Goal: Contribute content: Contribute content

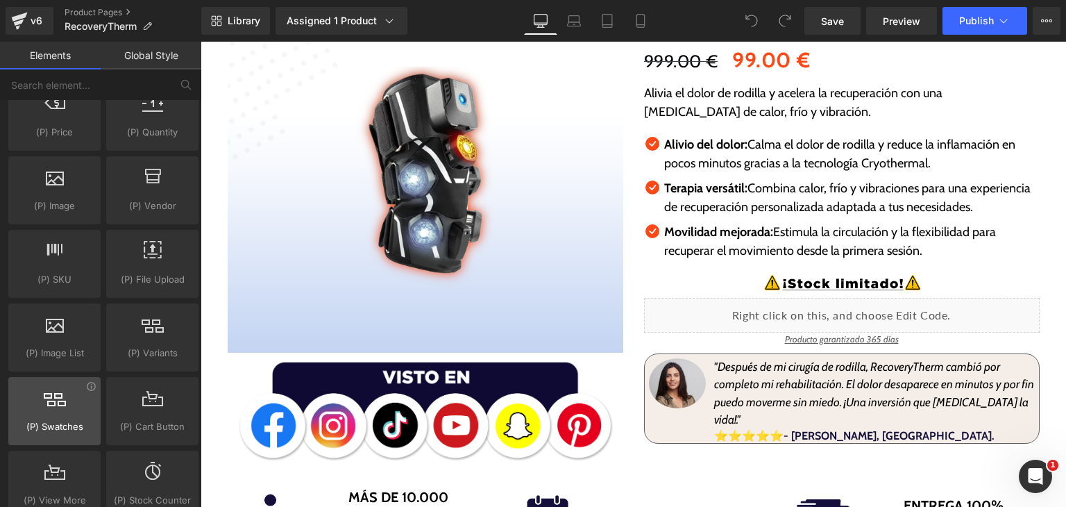
scroll to position [1458, 0]
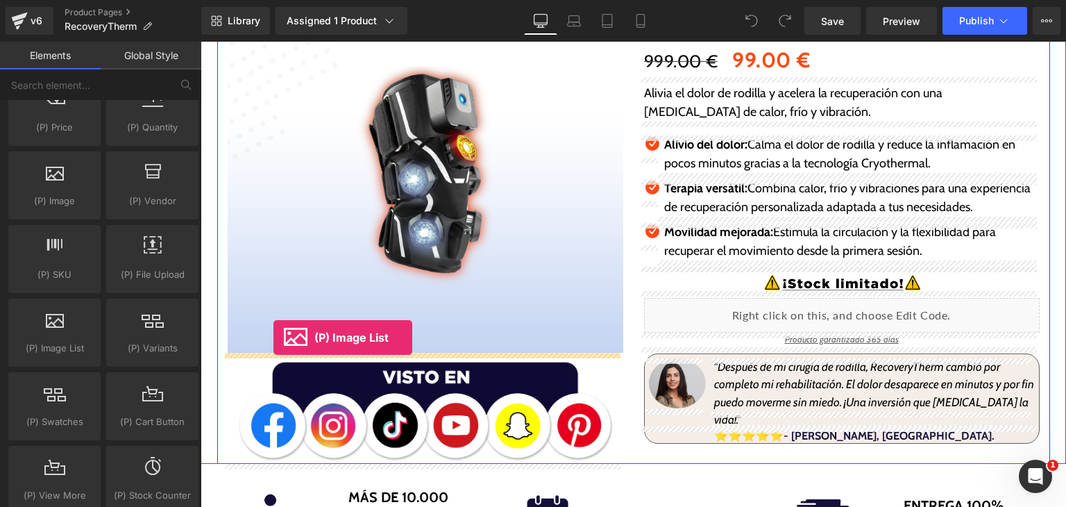
drag, startPoint x: 261, startPoint y: 391, endPoint x: 273, endPoint y: 339, distance: 52.9
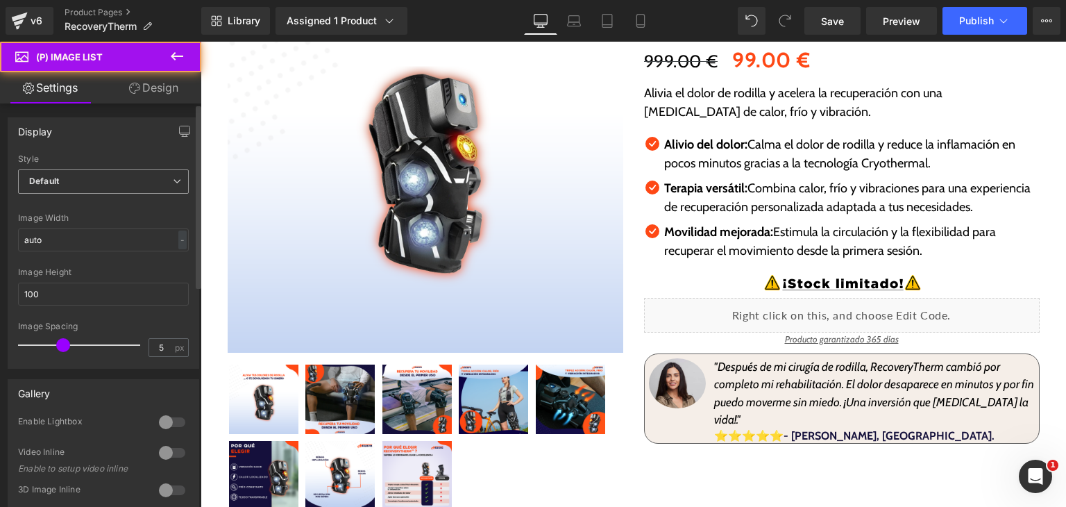
click at [58, 187] on span "Default" at bounding box center [103, 181] width 171 height 24
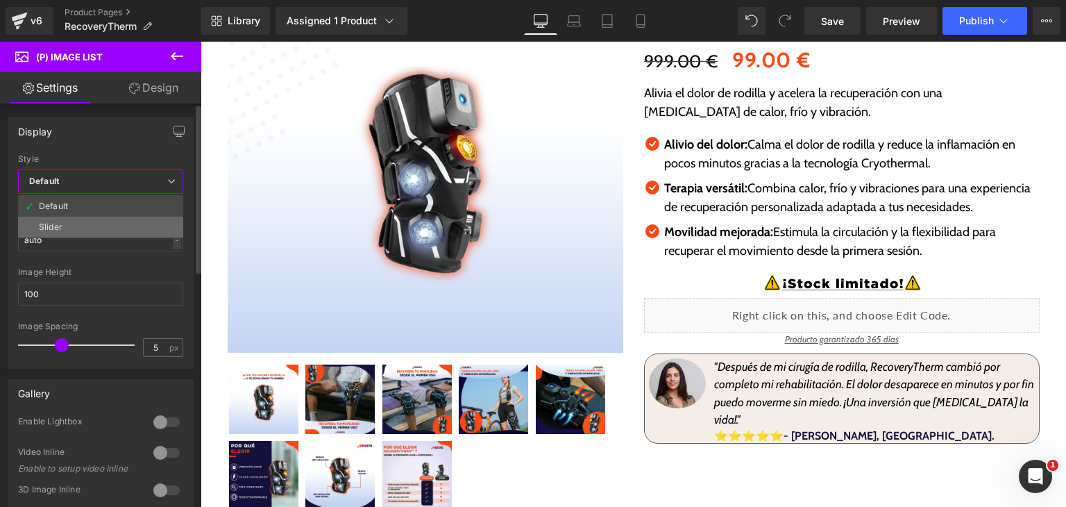
click at [67, 223] on li "Slider" at bounding box center [100, 227] width 165 height 21
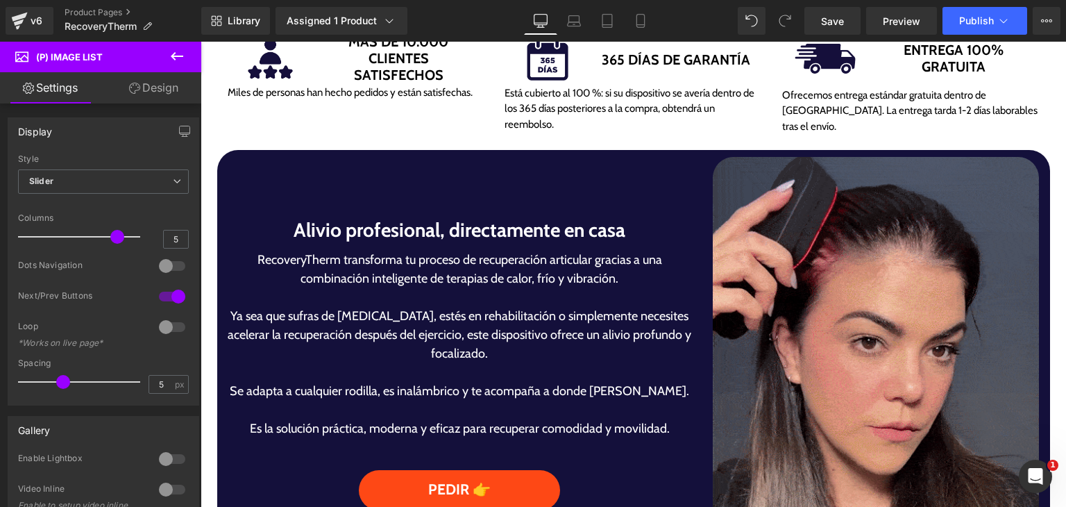
scroll to position [833, 0]
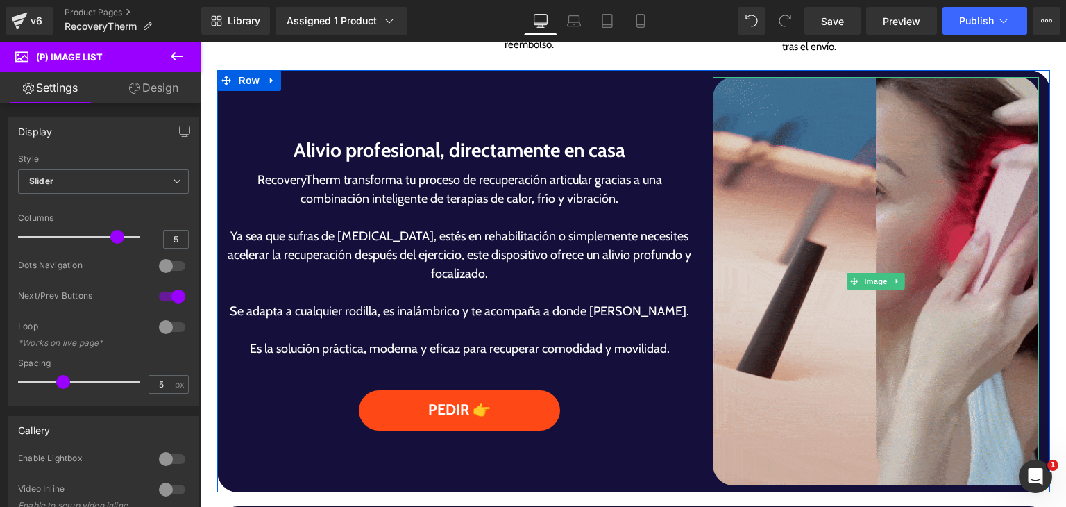
click at [758, 142] on img at bounding box center [876, 281] width 326 height 408
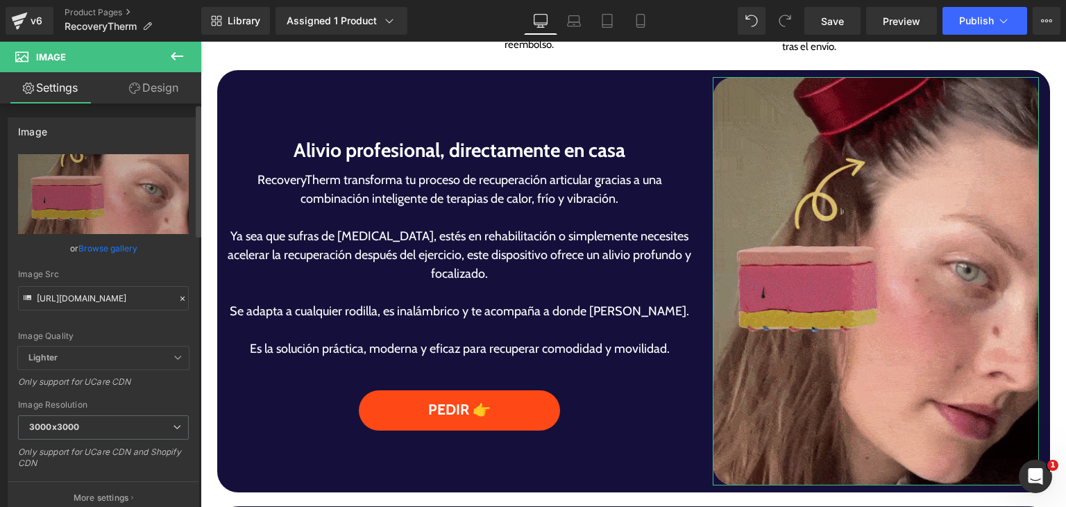
click at [122, 251] on link "Browse gallery" at bounding box center [107, 248] width 59 height 24
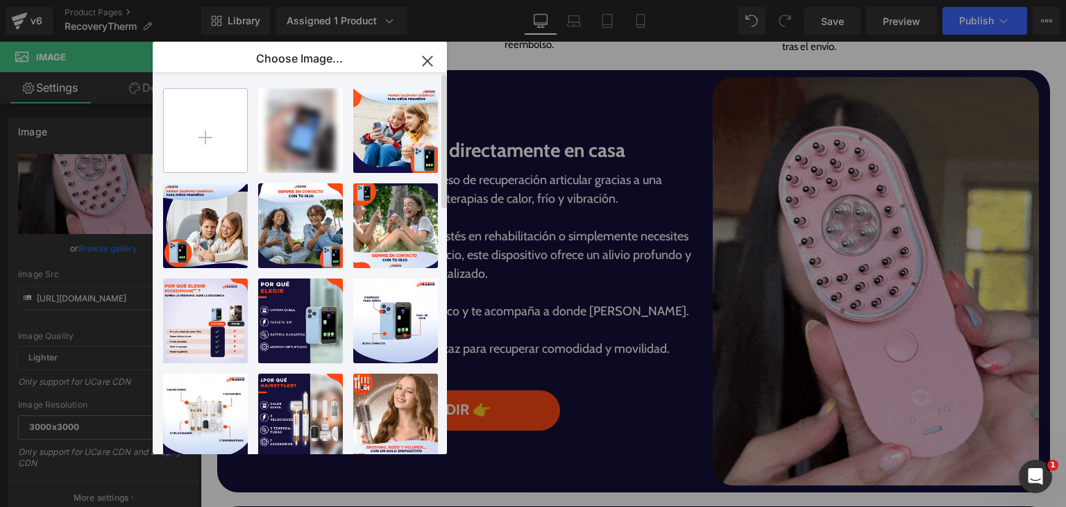
click at [202, 141] on input "file" at bounding box center [205, 130] width 83 height 83
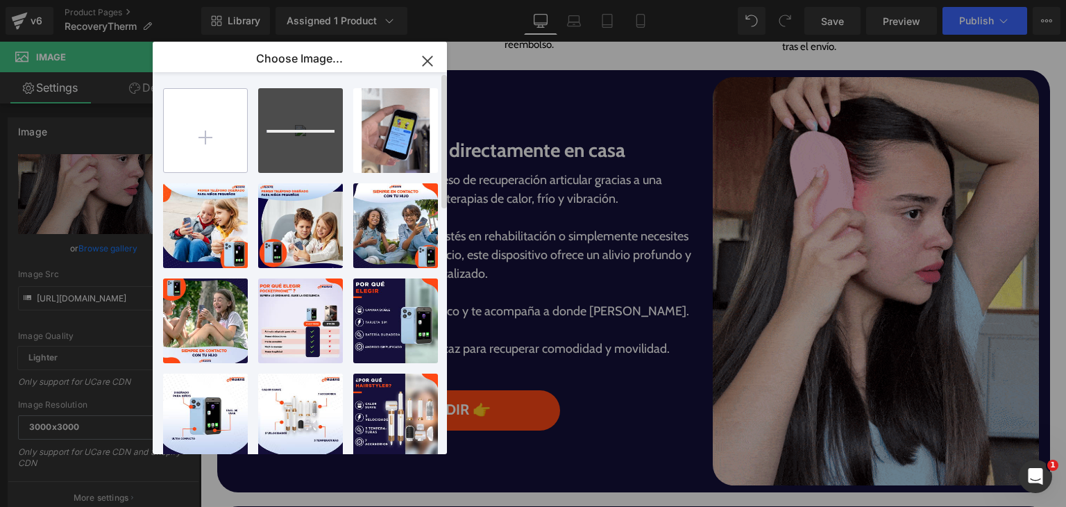
click at [214, 120] on input "file" at bounding box center [205, 130] width 83 height 83
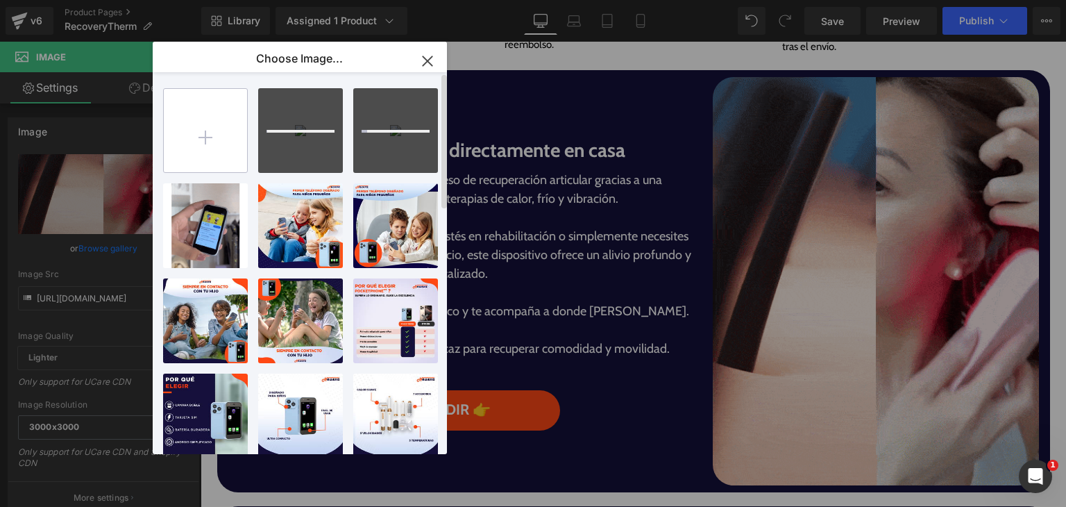
click at [219, 134] on input "file" at bounding box center [205, 130] width 83 height 83
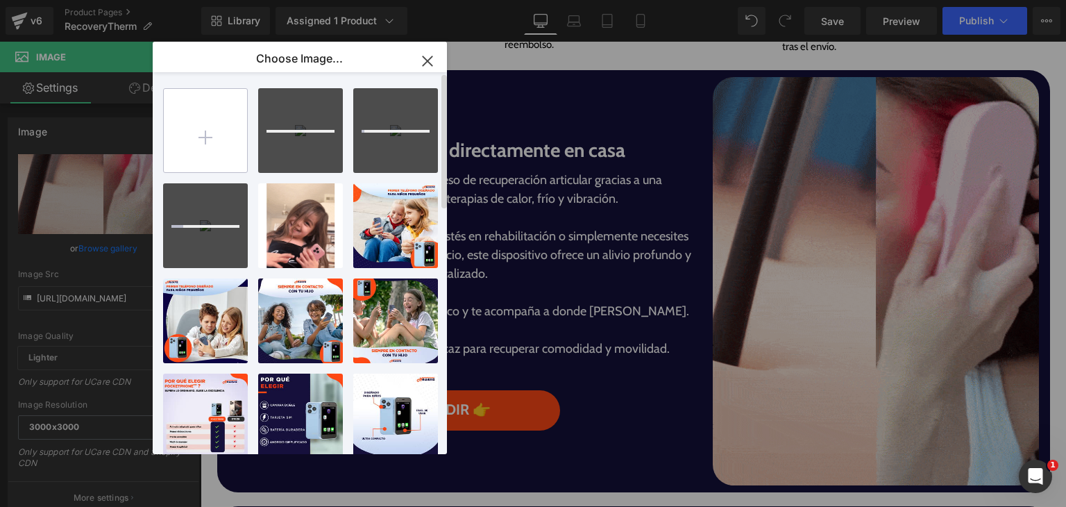
click at [220, 132] on input "file" at bounding box center [205, 130] width 83 height 83
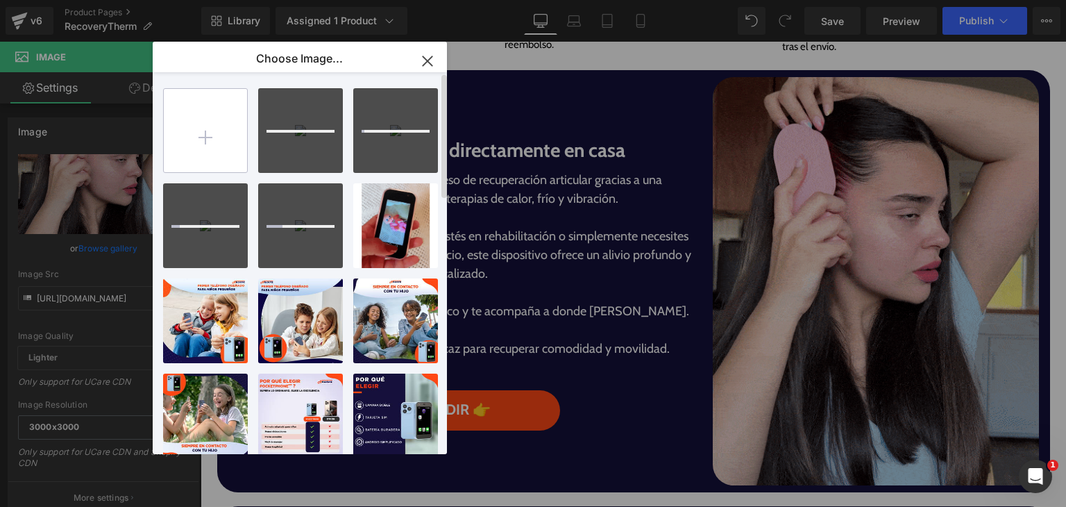
click at [221, 152] on input "file" at bounding box center [205, 130] width 83 height 83
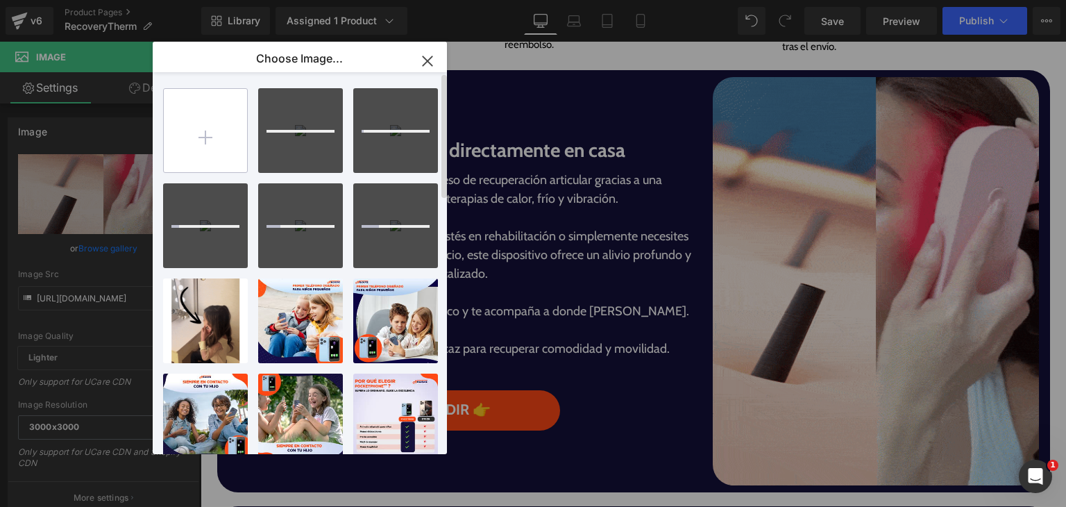
click at [212, 164] on input "file" at bounding box center [205, 130] width 83 height 83
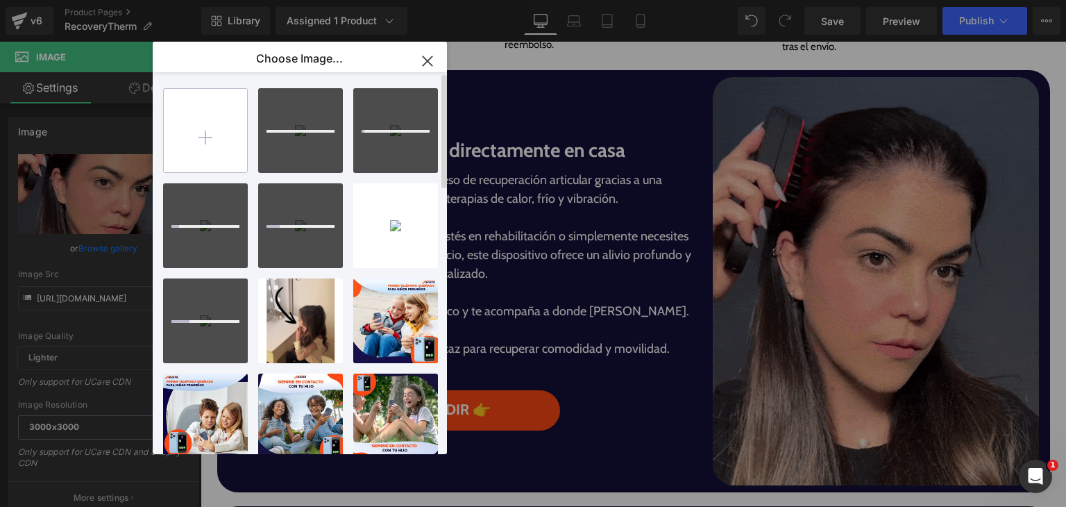
click at [192, 145] on input "file" at bounding box center [205, 130] width 83 height 83
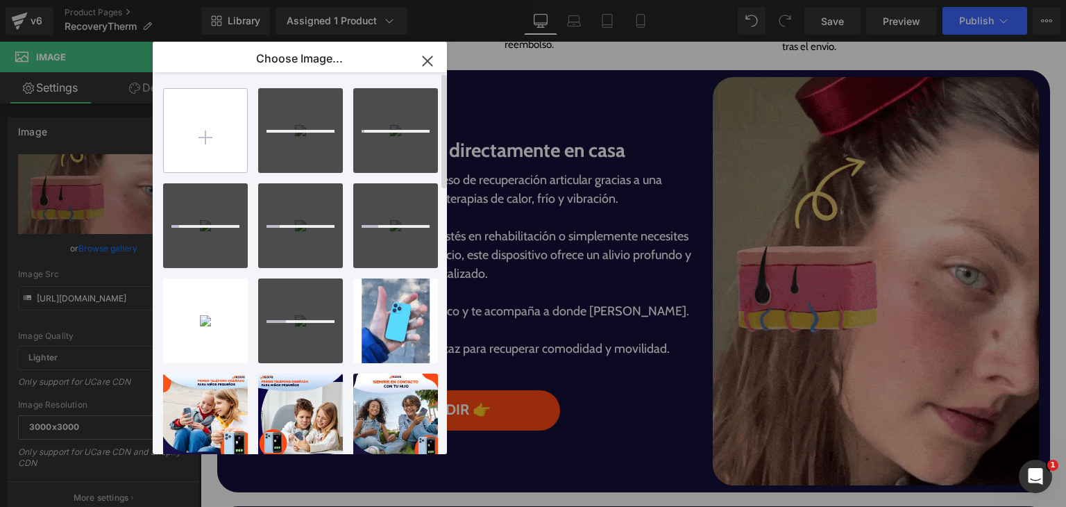
click at [207, 145] on input "file" at bounding box center [205, 130] width 83 height 83
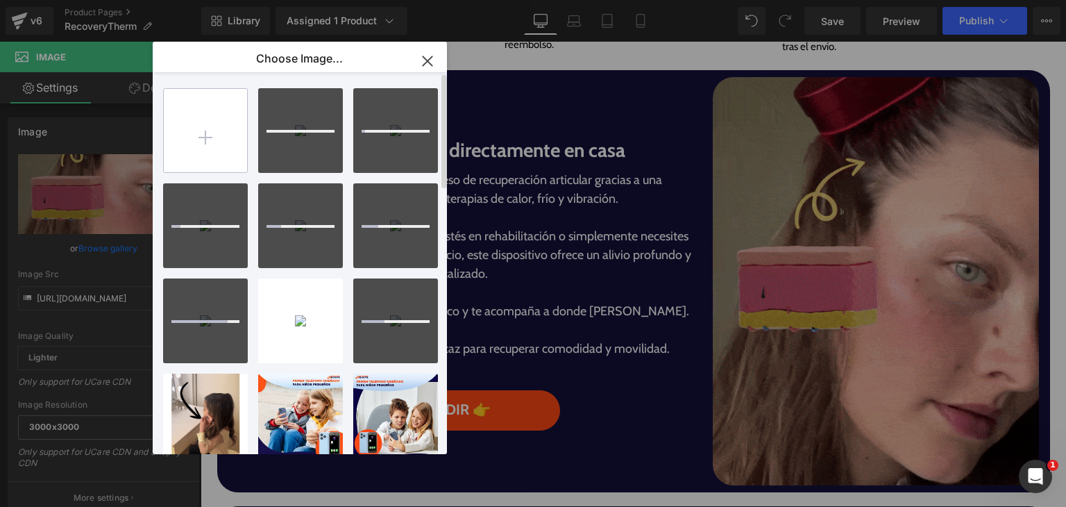
click at [212, 152] on input "file" at bounding box center [205, 130] width 83 height 83
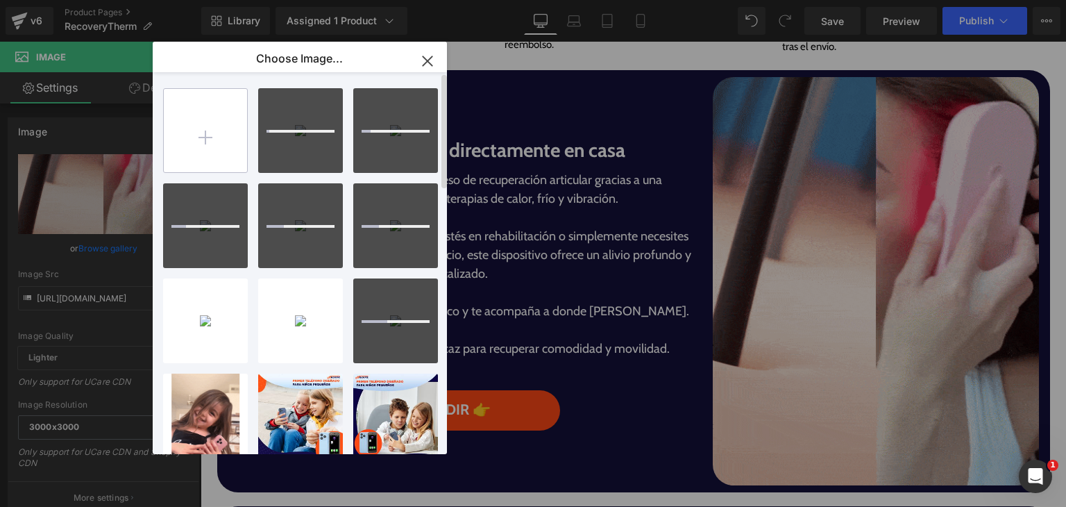
type input "C:\fakepath\8-RecoveryTherm.png"
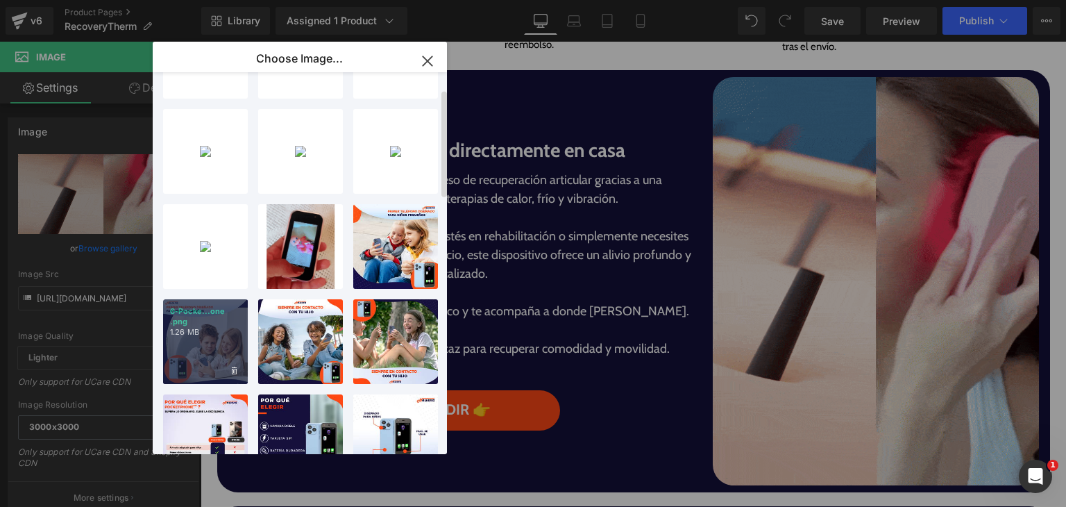
scroll to position [208, 0]
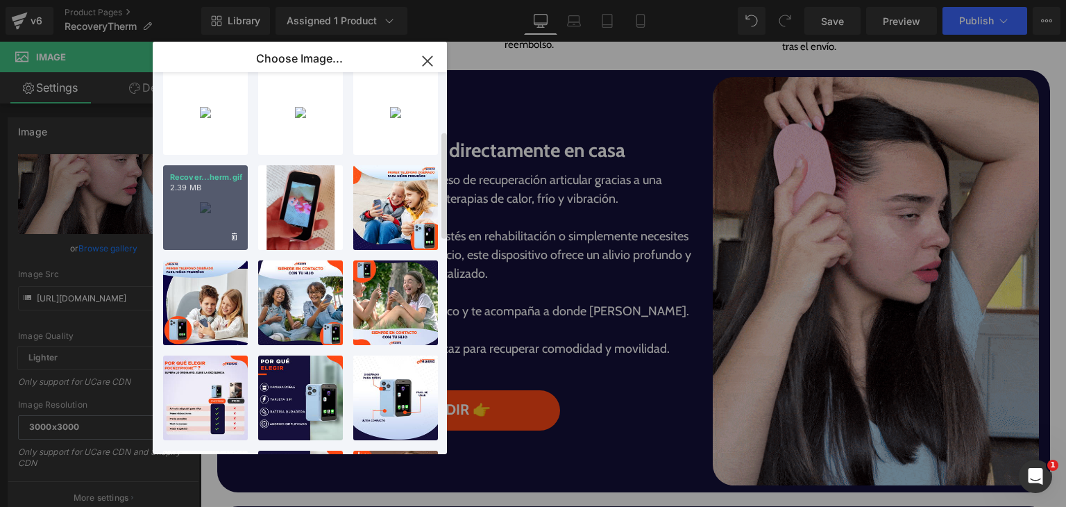
click at [199, 230] on div "Recover...herm.gif 2.39 MB" at bounding box center [205, 207] width 85 height 85
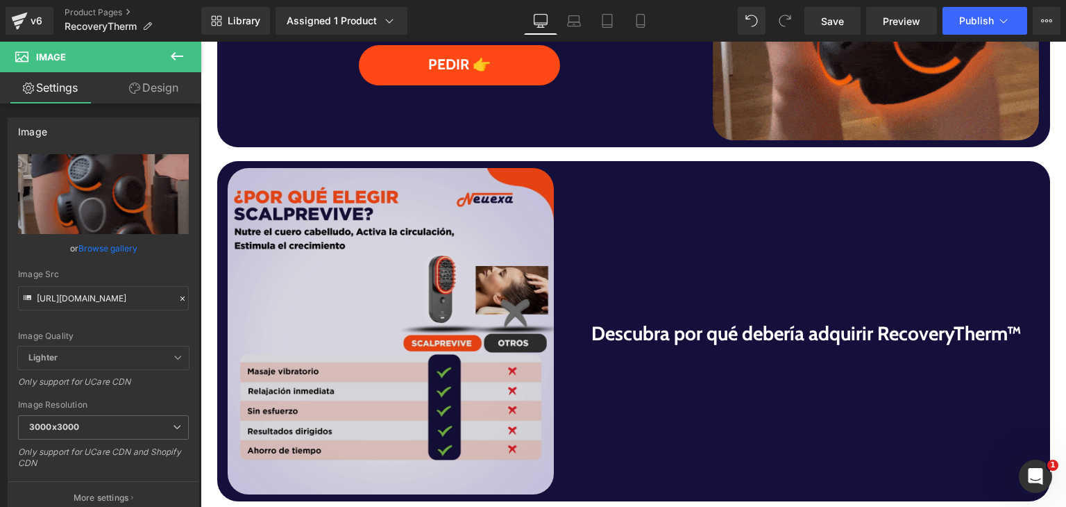
scroll to position [1180, 0]
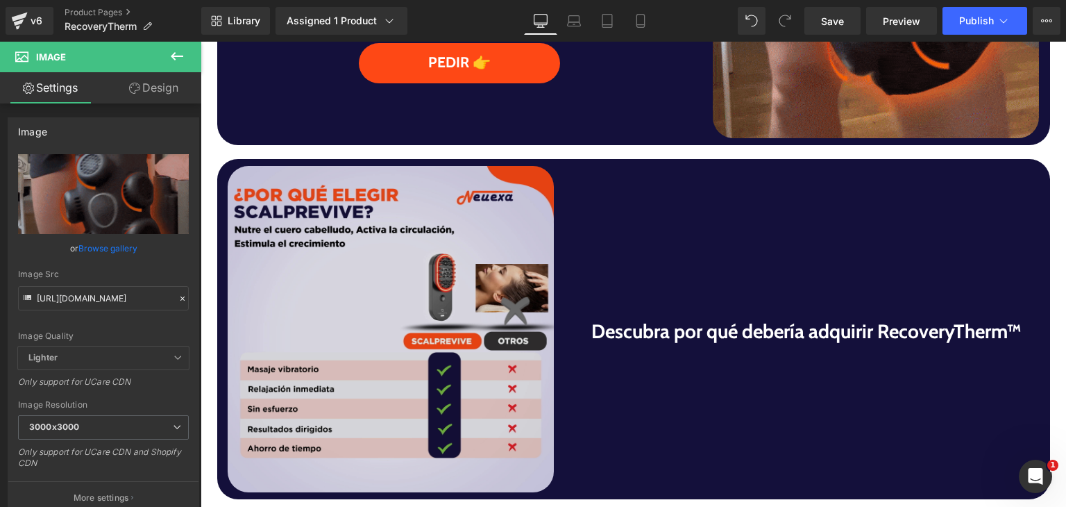
click at [478, 251] on img at bounding box center [391, 329] width 326 height 326
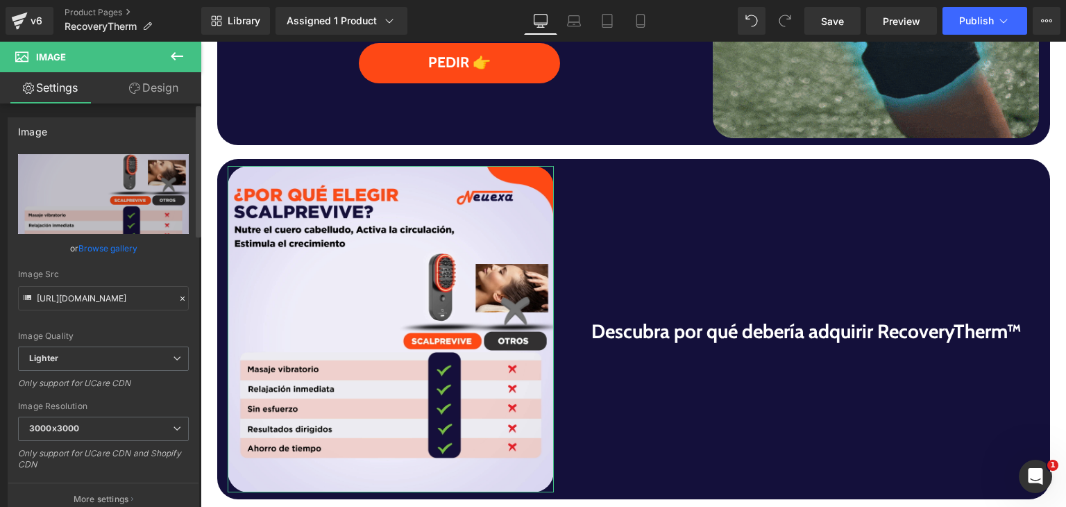
click at [125, 248] on link "Browse gallery" at bounding box center [107, 248] width 59 height 24
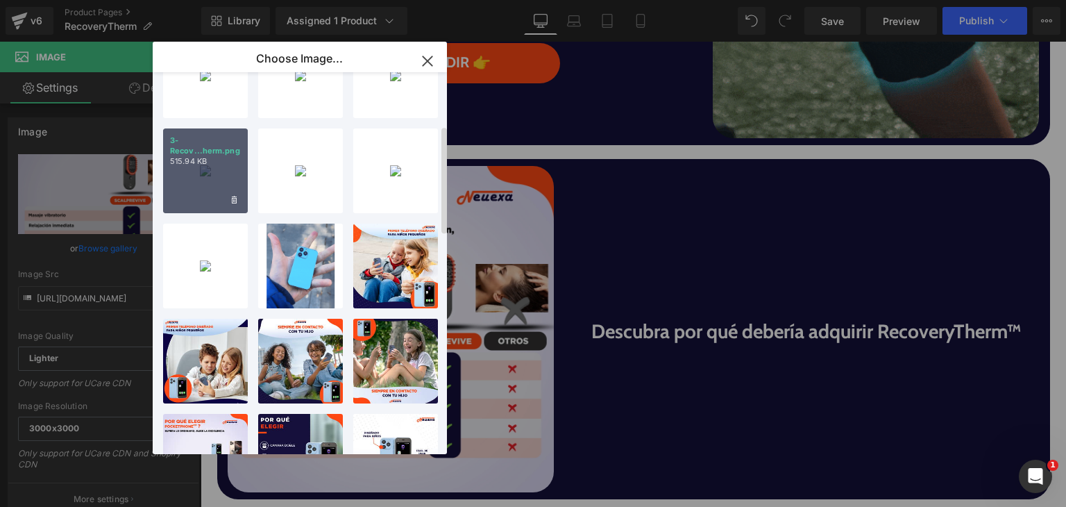
scroll to position [139, 0]
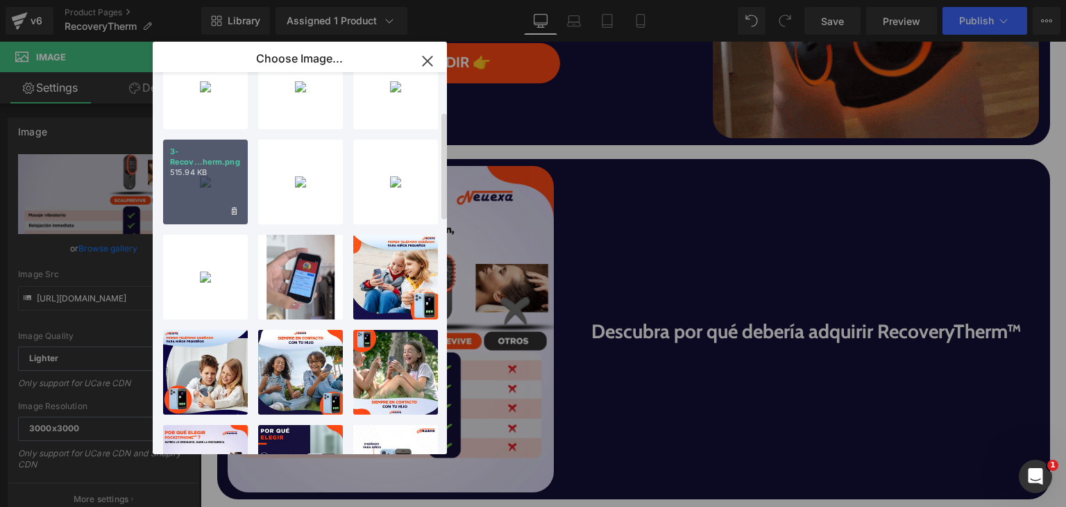
click at [236, 164] on p "3-Recov...herm.png" at bounding box center [205, 156] width 71 height 21
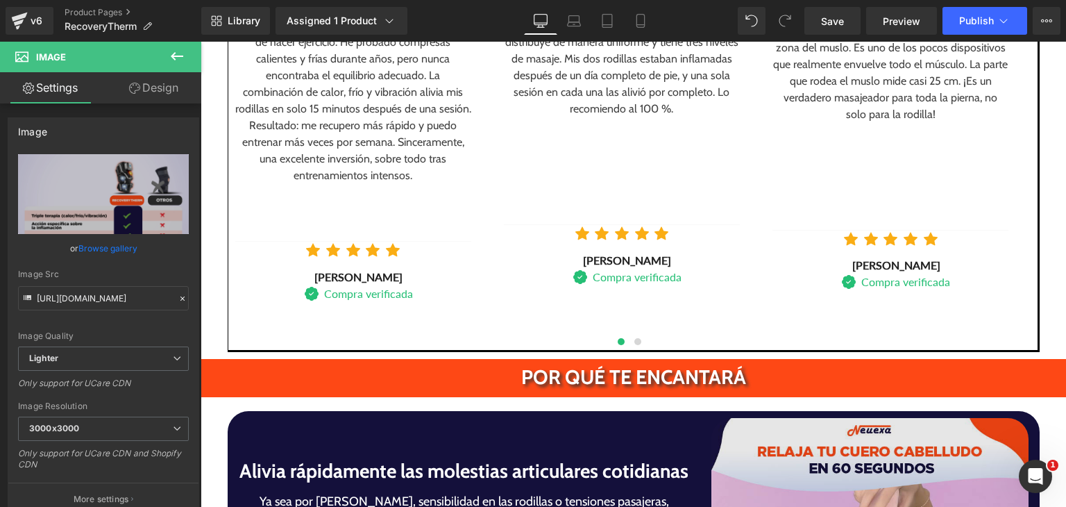
scroll to position [2429, 0]
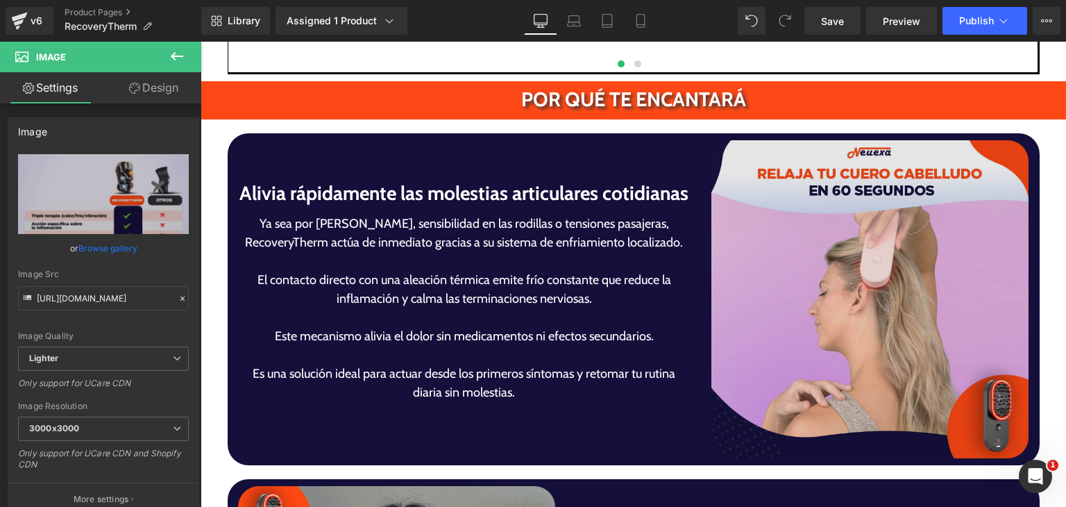
click at [877, 287] on img at bounding box center [870, 299] width 318 height 318
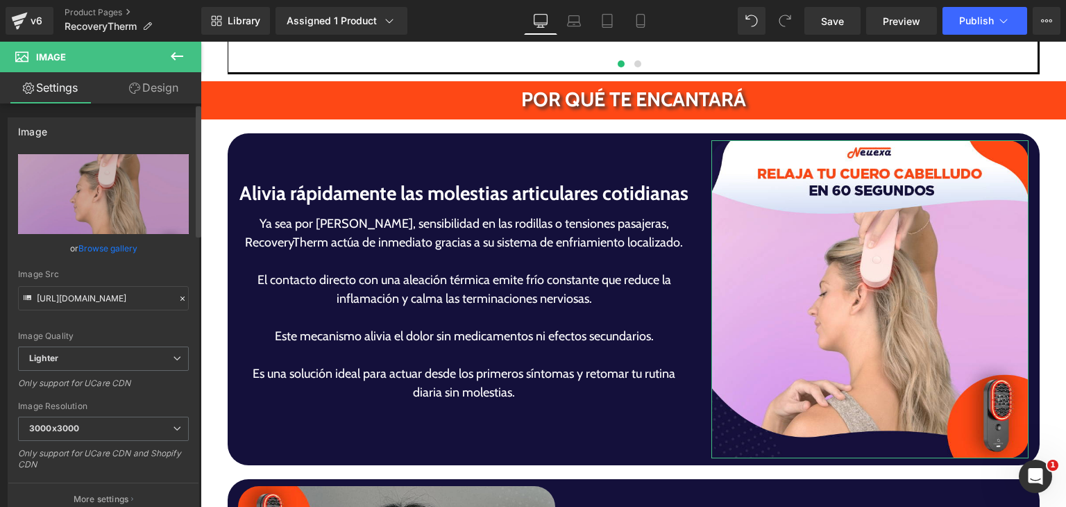
click at [122, 248] on link "Browse gallery" at bounding box center [107, 248] width 59 height 24
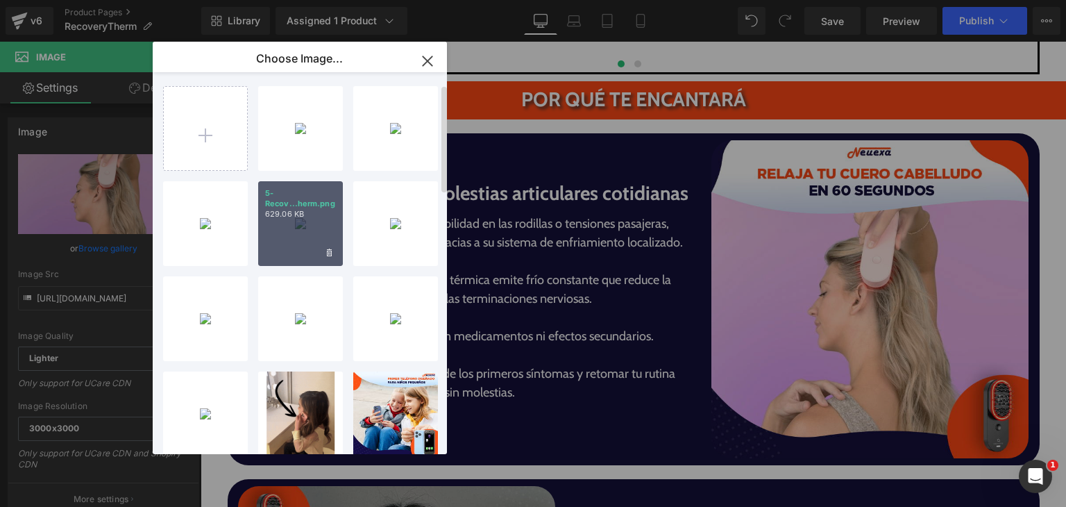
scroll to position [0, 0]
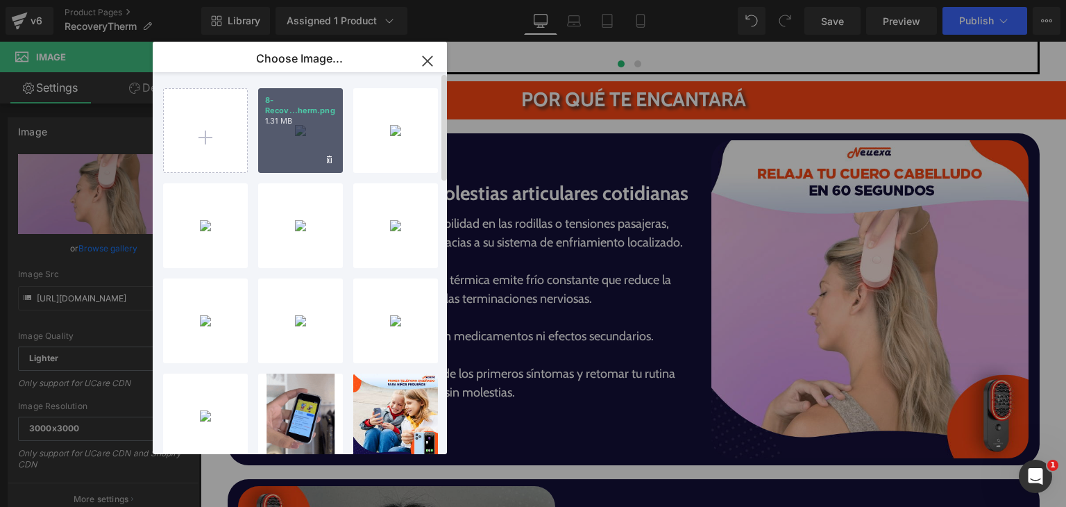
drag, startPoint x: 312, startPoint y: 112, endPoint x: 194, endPoint y: 100, distance: 119.3
click at [312, 112] on p "8-Recov...herm.png" at bounding box center [300, 105] width 71 height 21
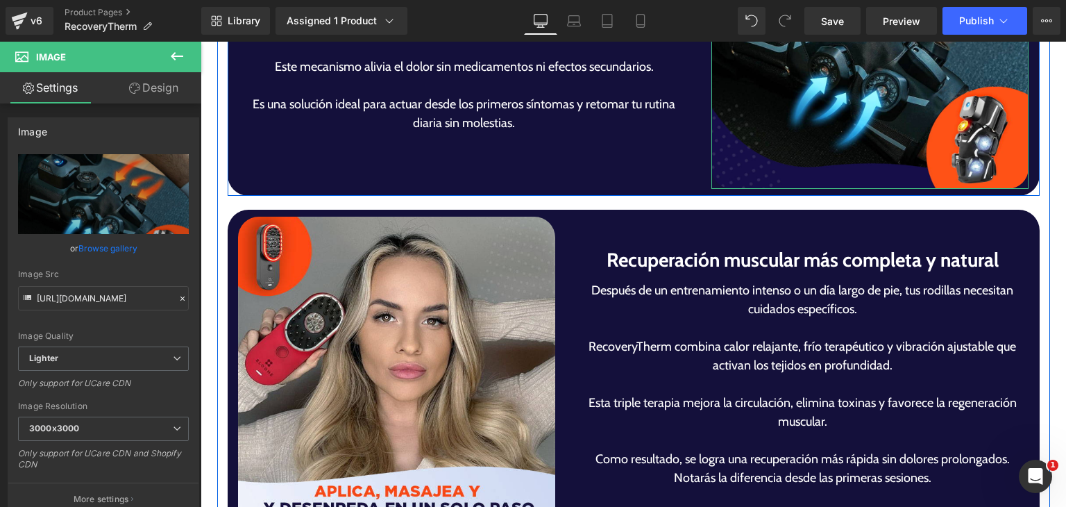
scroll to position [2707, 0]
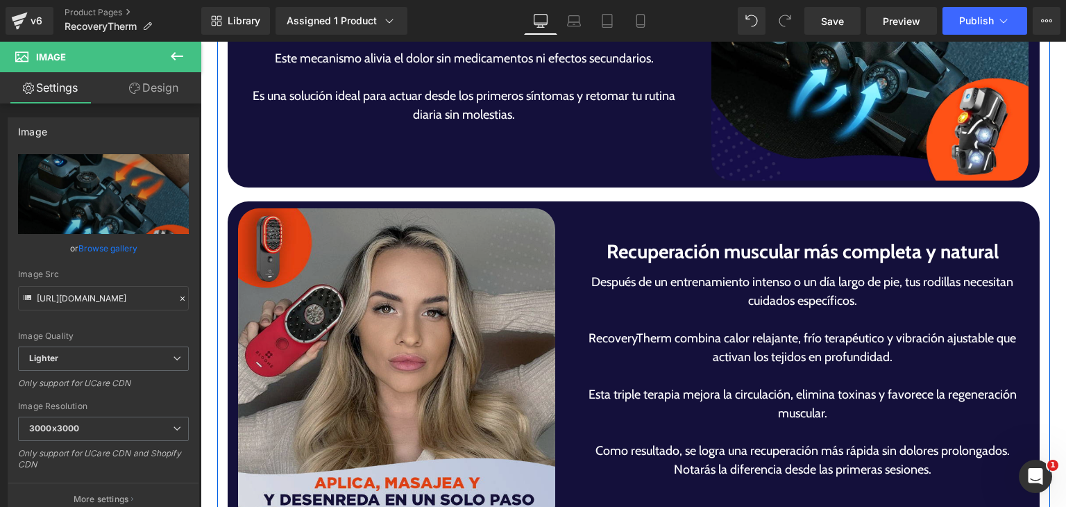
click at [486, 283] on img at bounding box center [397, 367] width 318 height 318
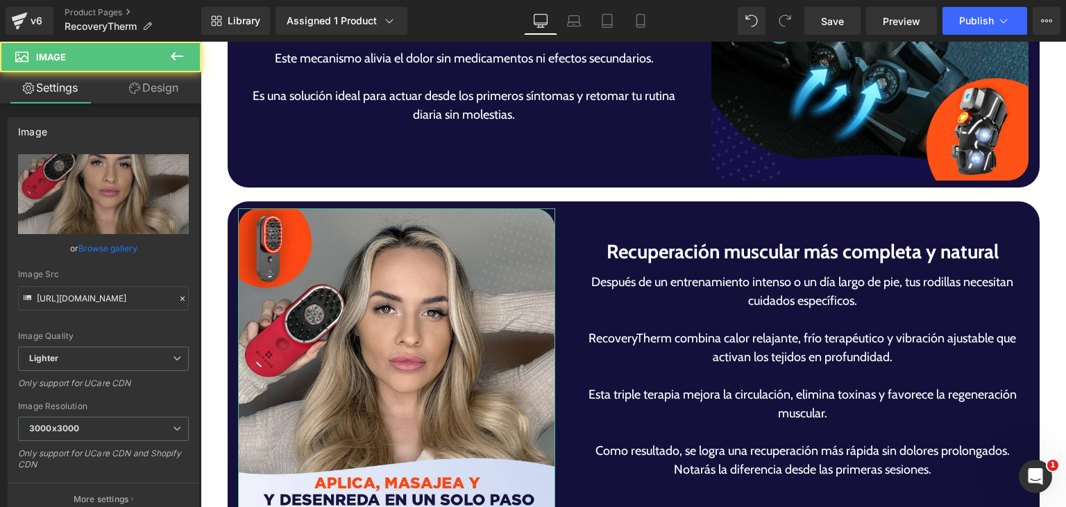
drag, startPoint x: 83, startPoint y: 246, endPoint x: 92, endPoint y: 242, distance: 9.3
click at [83, 246] on link "Browse gallery" at bounding box center [107, 248] width 59 height 24
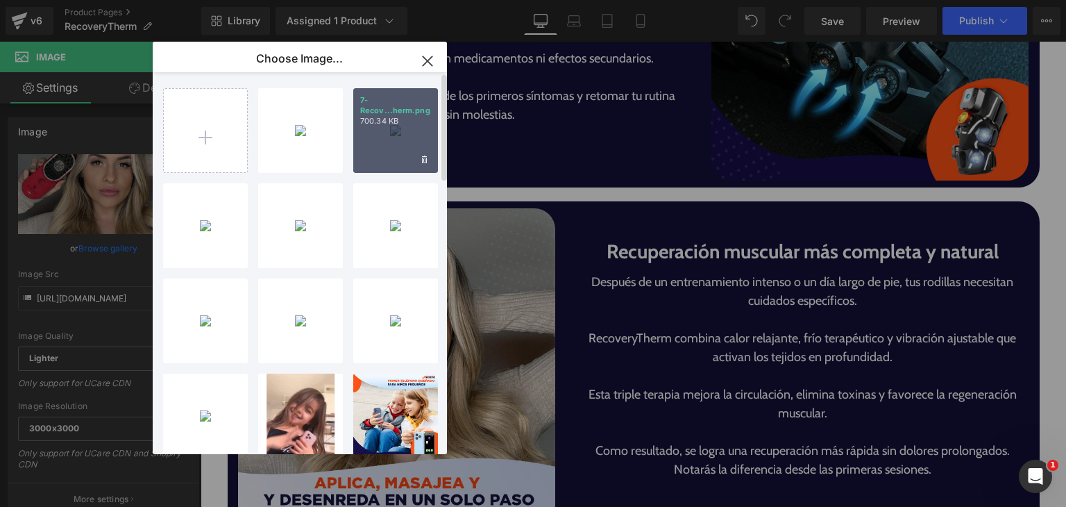
drag, startPoint x: 373, startPoint y: 94, endPoint x: 167, endPoint y: 71, distance: 207.3
click at [373, 94] on div "7-Recov...herm.png 700.34 KB" at bounding box center [395, 130] width 85 height 85
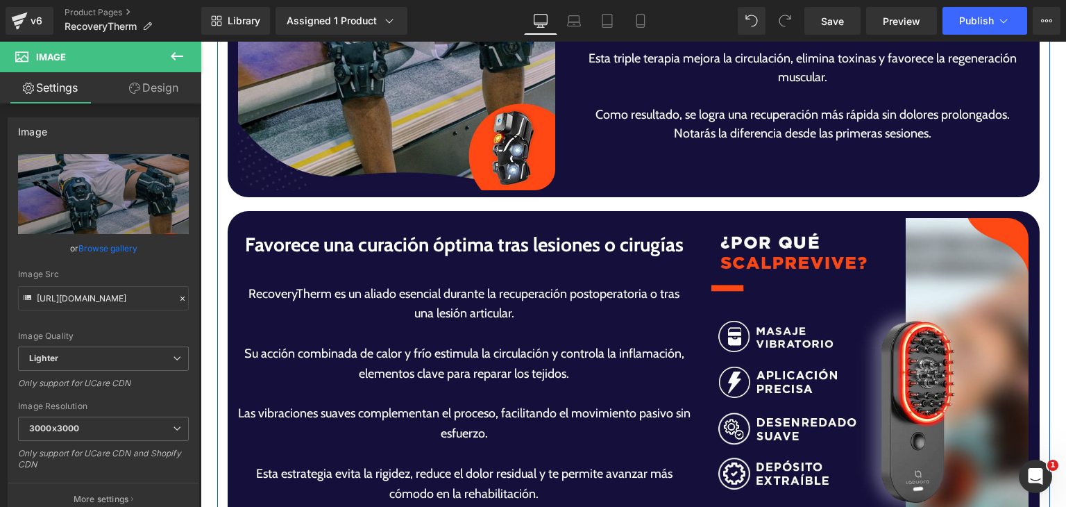
scroll to position [3123, 0]
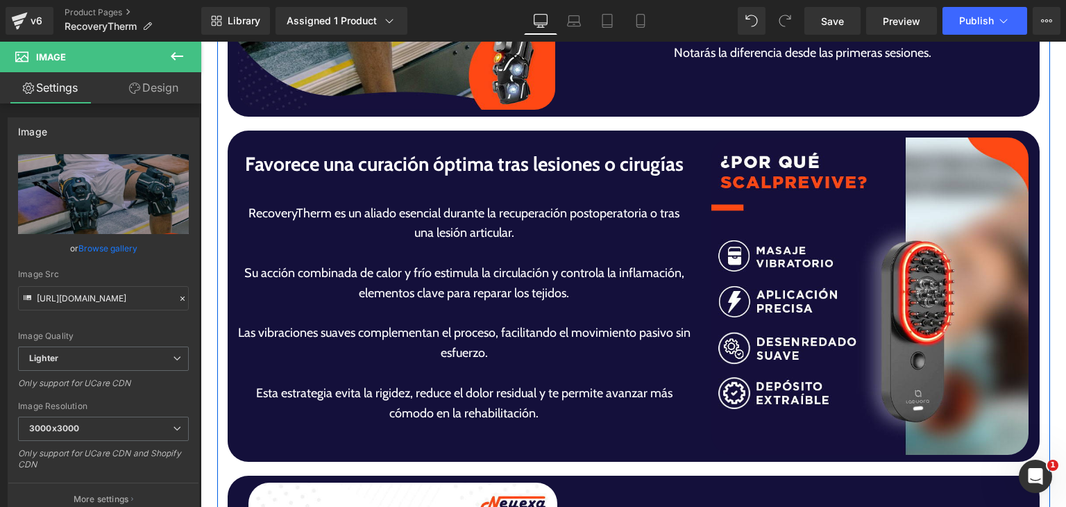
click at [686, 299] on div "Favorece una curación óptima tras lesiones o cirugías Heading RecoveryTherm es …" at bounding box center [464, 296] width 473 height 318
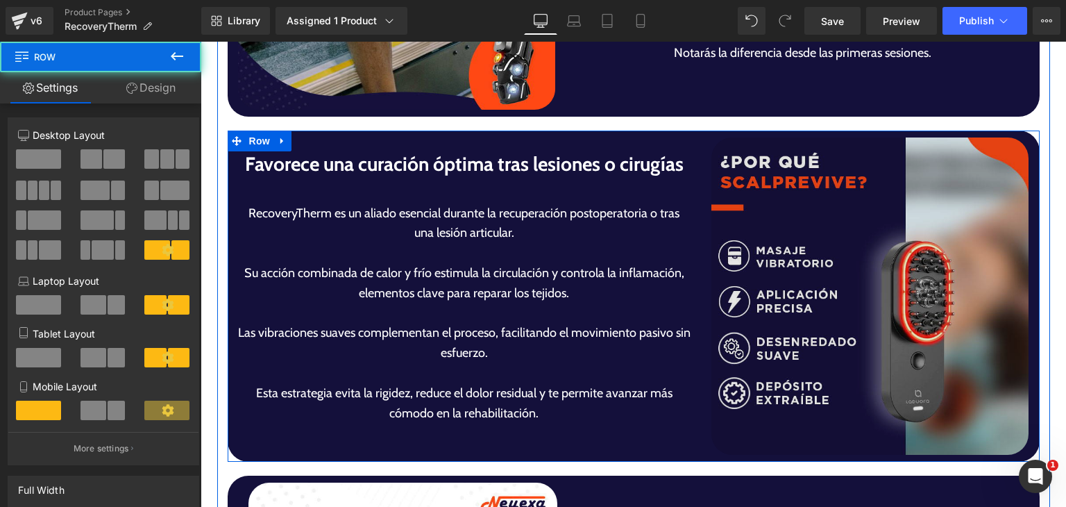
click at [743, 293] on img at bounding box center [870, 296] width 318 height 318
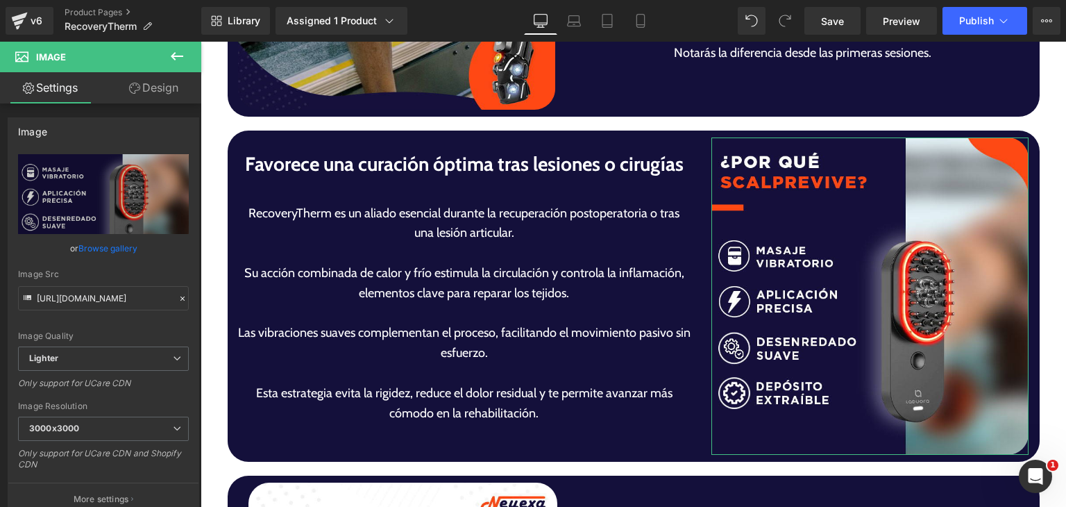
drag, startPoint x: 95, startPoint y: 251, endPoint x: 133, endPoint y: 184, distance: 76.8
click at [95, 250] on link "Browse gallery" at bounding box center [107, 248] width 59 height 24
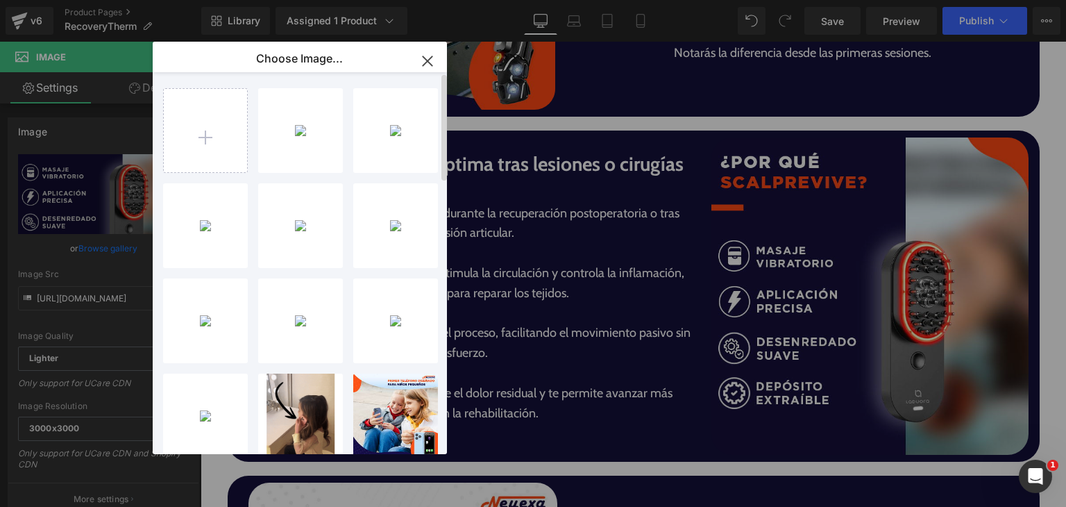
click at [352, 230] on div "8-Recov...herm.png 1.31 MB Delete image? Yes No 7-Recov...herm.png 700.34 KB De…" at bounding box center [307, 265] width 289 height 387
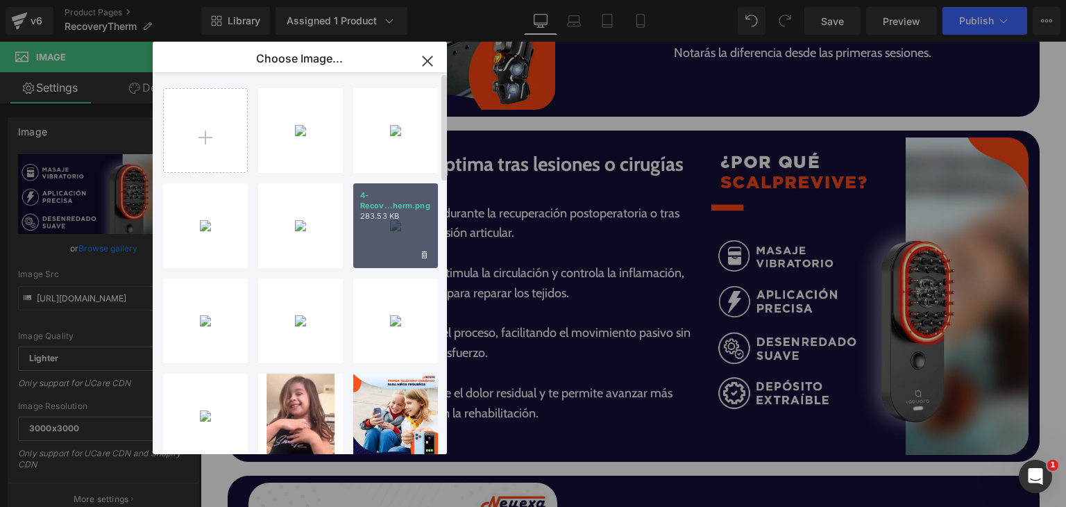
click at [378, 228] on div "4-Recov...herm.png 283.53 KB" at bounding box center [395, 225] width 85 height 85
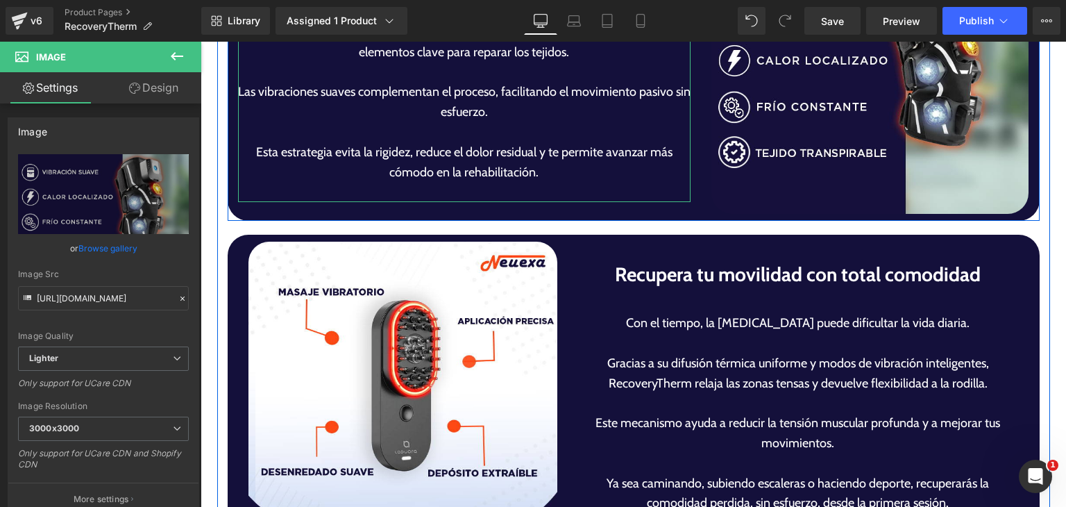
scroll to position [3540, 0]
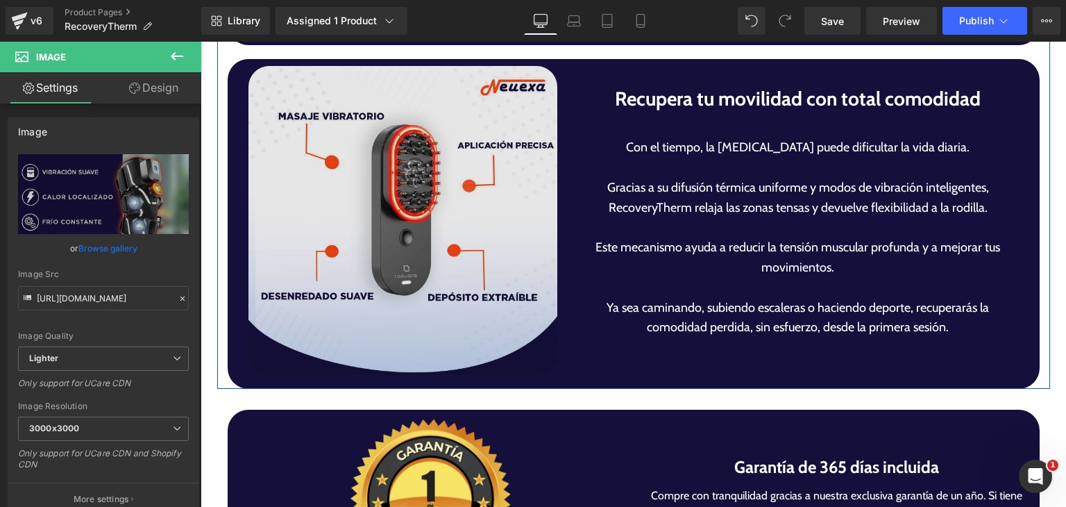
click at [441, 219] on img at bounding box center [402, 220] width 309 height 309
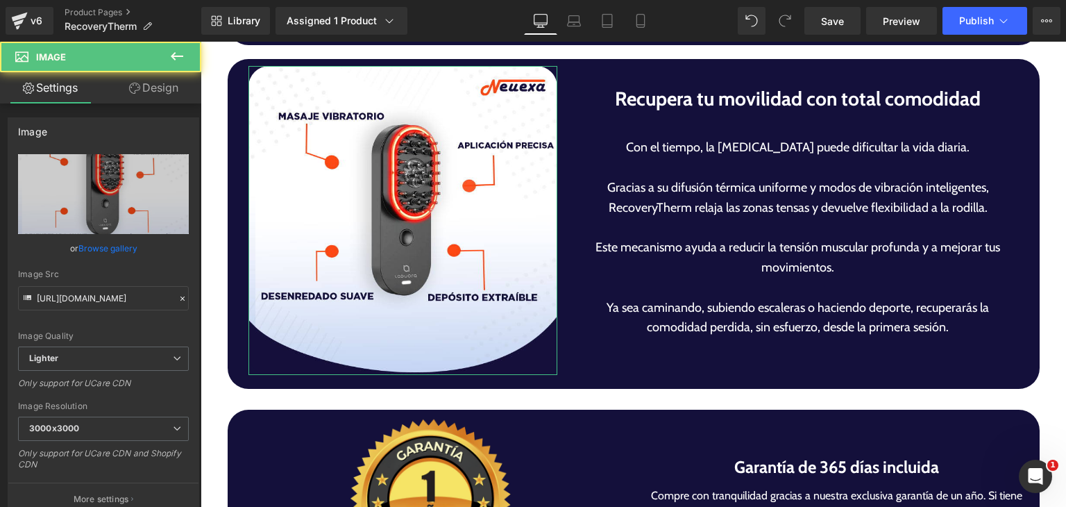
click at [103, 246] on link "Browse gallery" at bounding box center [107, 248] width 59 height 24
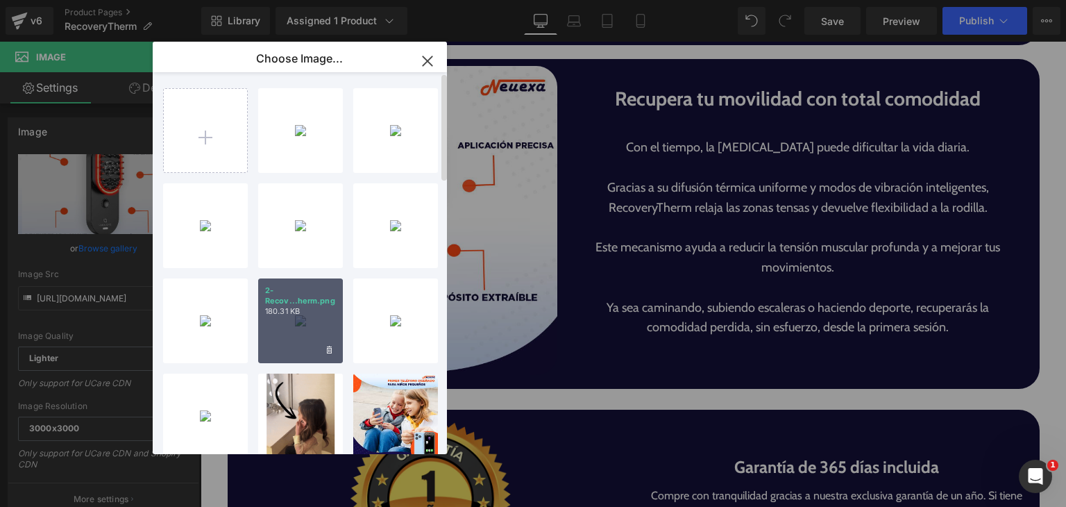
click at [310, 319] on div "2-Recov...herm.png 180.31 KB" at bounding box center [300, 320] width 85 height 85
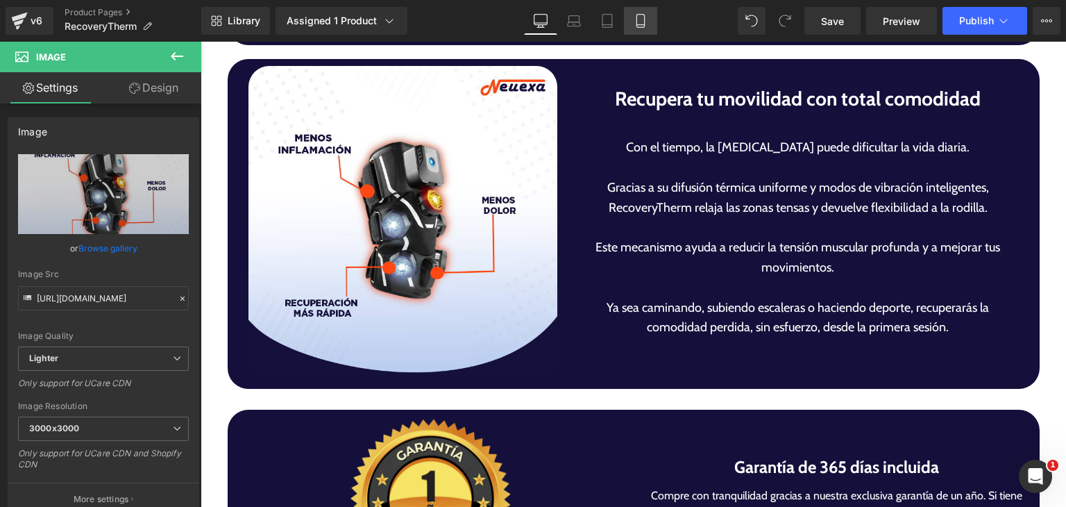
click at [639, 28] on link "Mobile" at bounding box center [640, 21] width 33 height 28
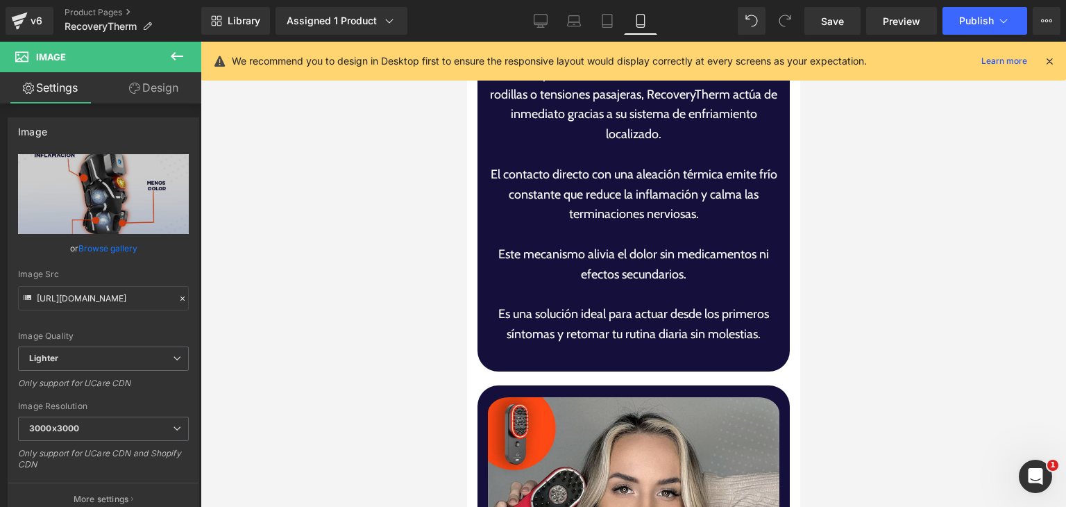
scroll to position [0, 0]
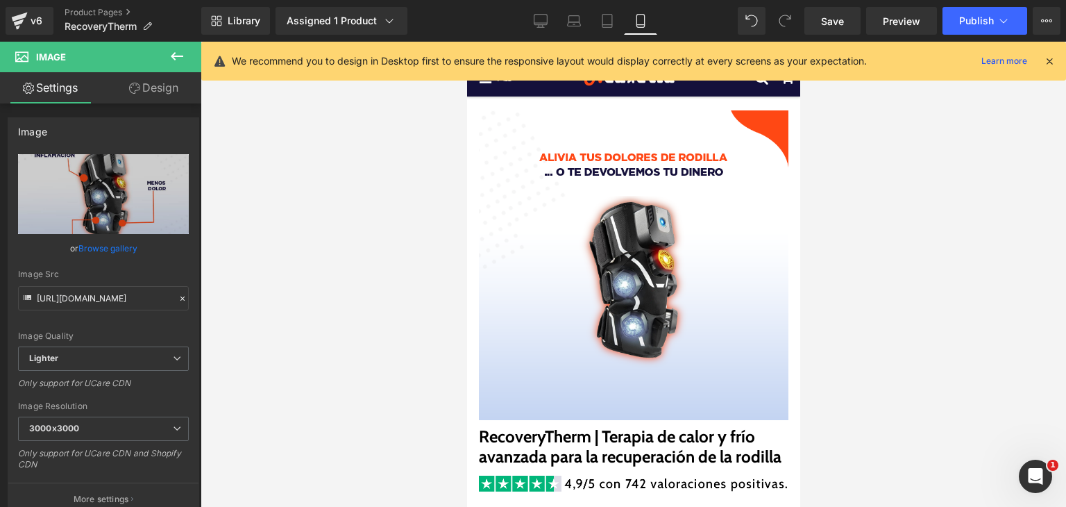
click at [171, 42] on button at bounding box center [177, 57] width 49 height 31
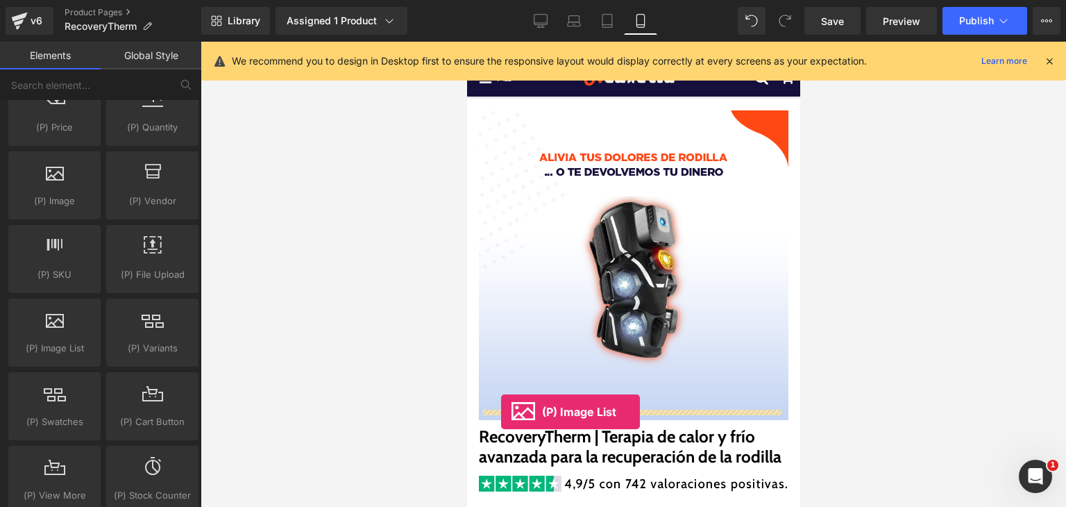
drag, startPoint x: 552, startPoint y: 369, endPoint x: 500, endPoint y: 412, distance: 67.5
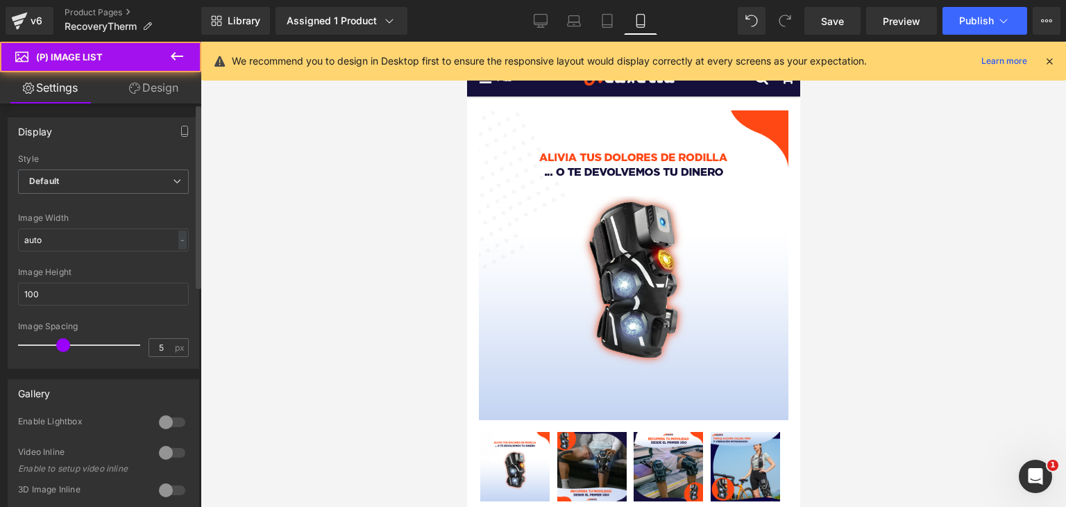
click at [142, 208] on div at bounding box center [103, 205] width 171 height 9
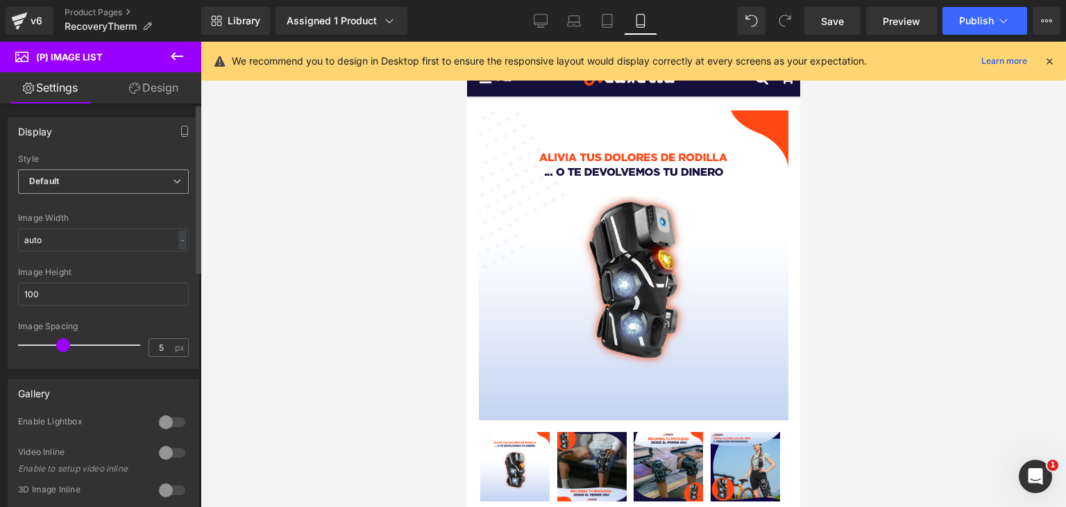
click at [137, 196] on div "Default Default Slider" at bounding box center [103, 184] width 171 height 31
click at [103, 164] on div "Style Default Default Slider" at bounding box center [103, 182] width 171 height 56
click at [100, 176] on span "Default" at bounding box center [103, 181] width 171 height 24
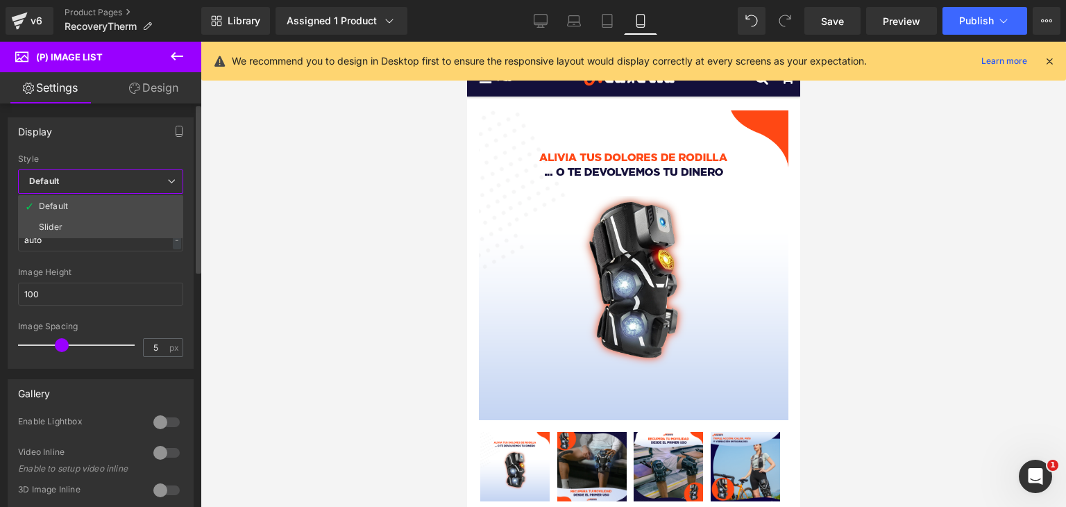
drag, startPoint x: 92, startPoint y: 226, endPoint x: 113, endPoint y: 184, distance: 46.6
click at [93, 226] on li "Slider" at bounding box center [100, 227] width 165 height 21
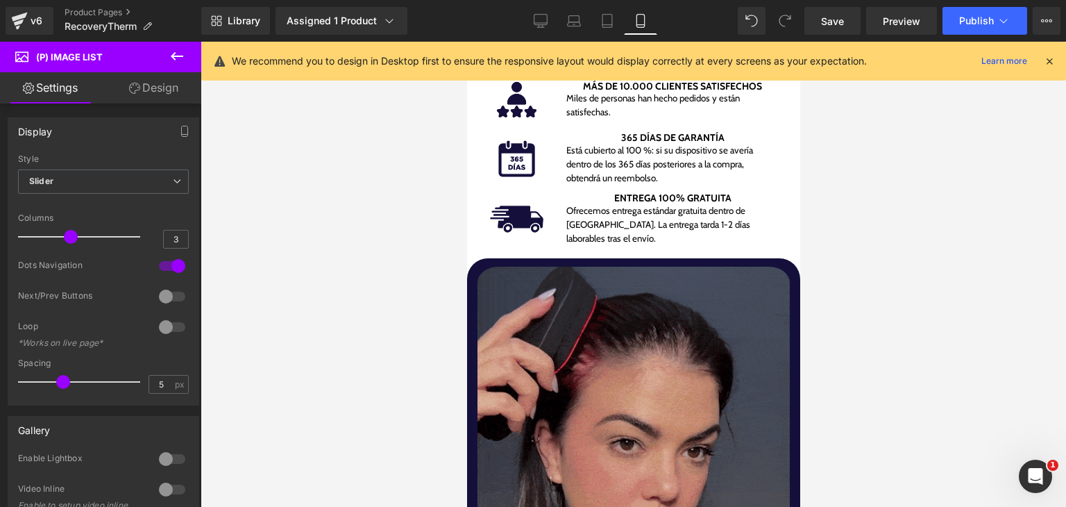
scroll to position [1249, 0]
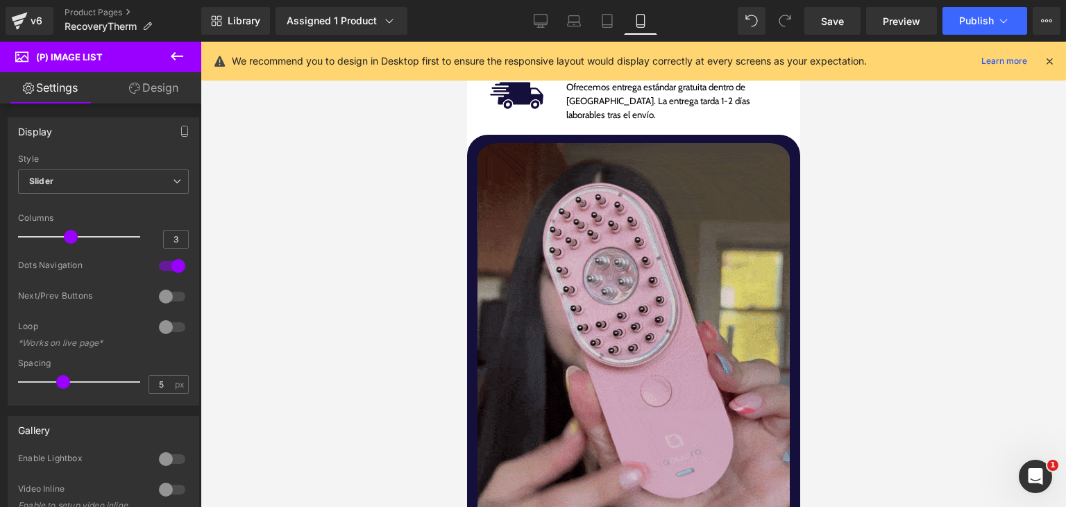
click at [555, 253] on img at bounding box center [633, 338] width 312 height 400
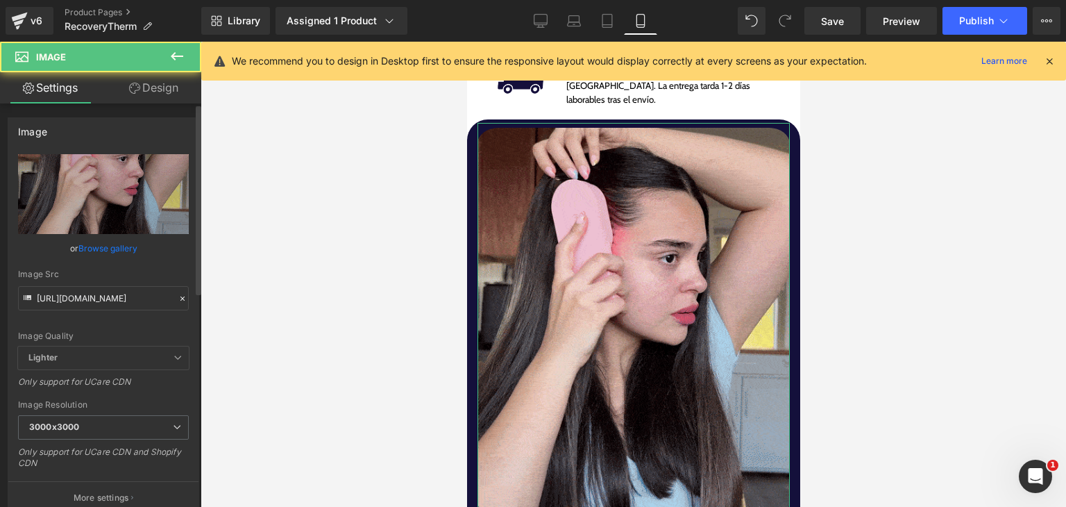
click at [104, 246] on link "Browse gallery" at bounding box center [107, 248] width 59 height 24
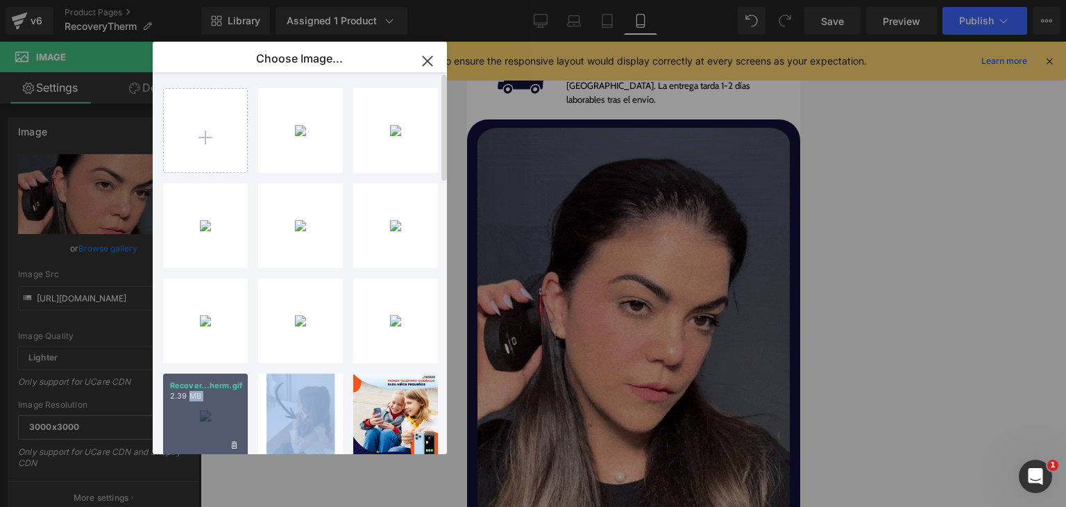
drag, startPoint x: 302, startPoint y: 416, endPoint x: 189, endPoint y: 405, distance: 113.6
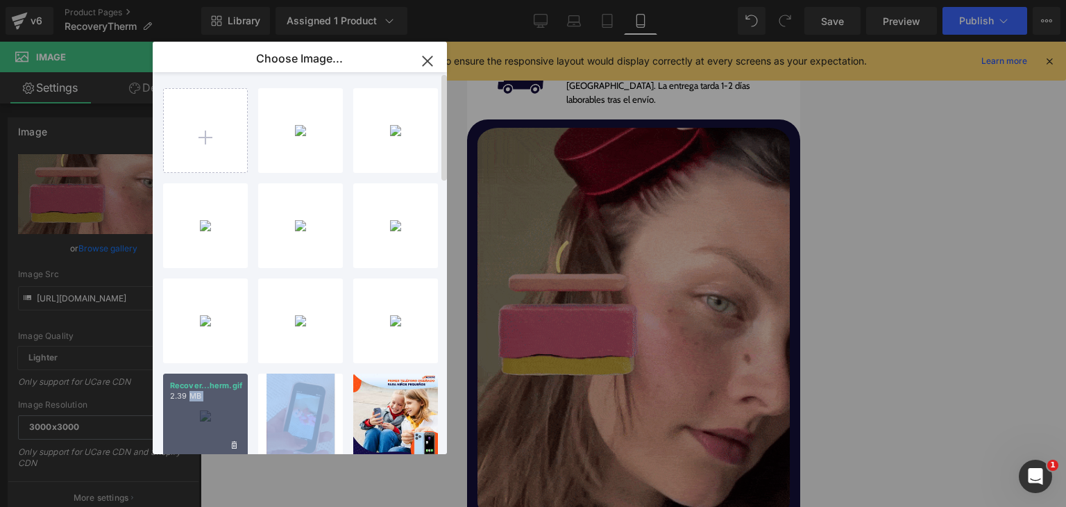
click at [189, 405] on div "8-Recov...herm.png 1.31 MB Delete image? Yes No 7-Recov...herm.png 700.34 KB De…" at bounding box center [307, 265] width 289 height 387
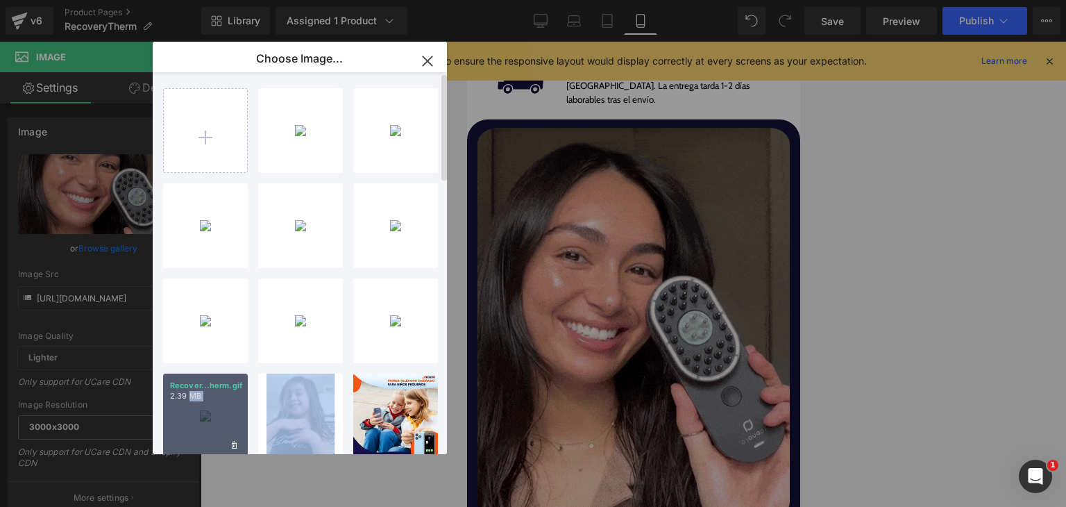
click at [189, 404] on div "Recover...herm.gif 2.39 MB" at bounding box center [205, 415] width 85 height 85
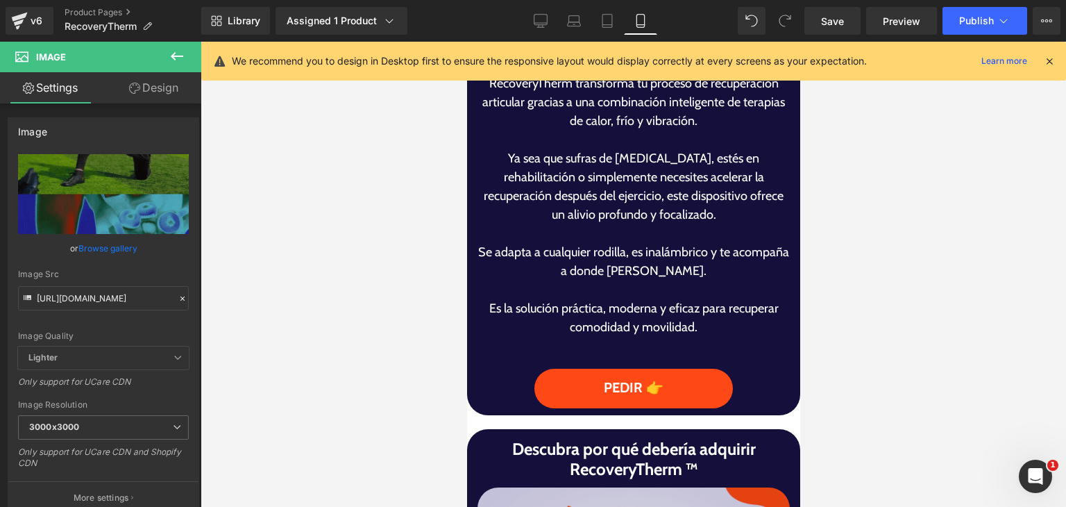
scroll to position [1943, 0]
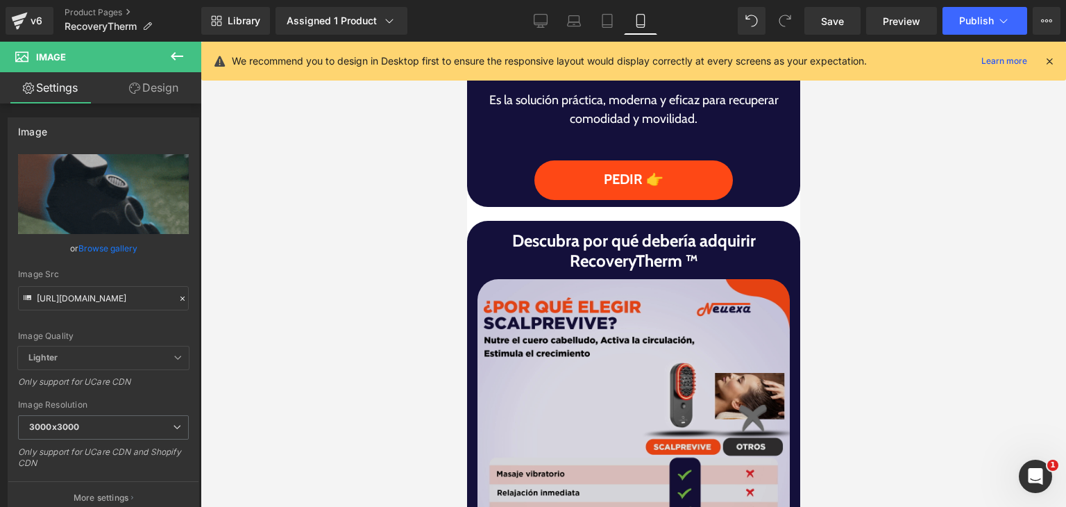
click at [611, 342] on img at bounding box center [633, 435] width 312 height 312
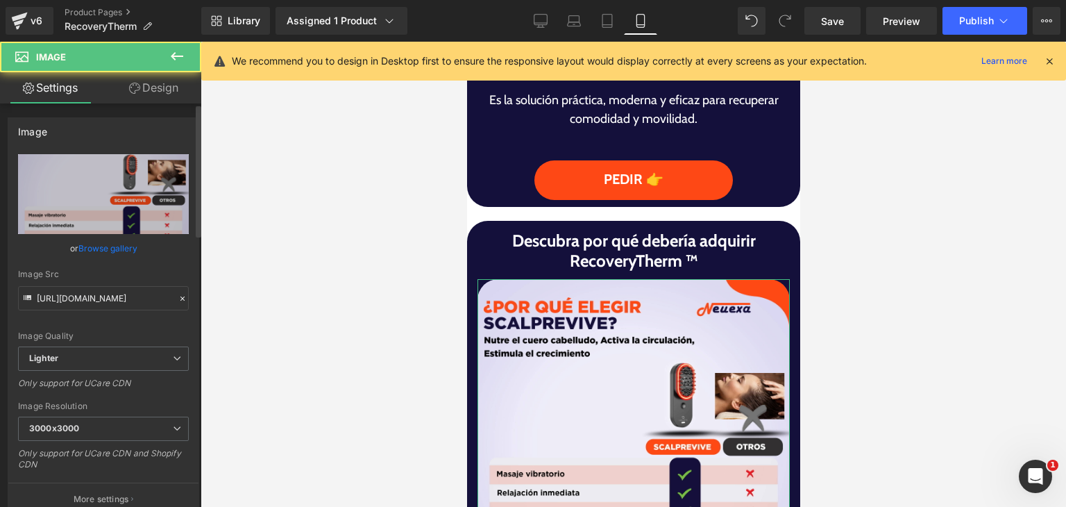
click at [81, 260] on div "Image Quality Lighter Lightest Lighter Lighter Lightest Only support for UCare …" at bounding box center [103, 250] width 171 height 192
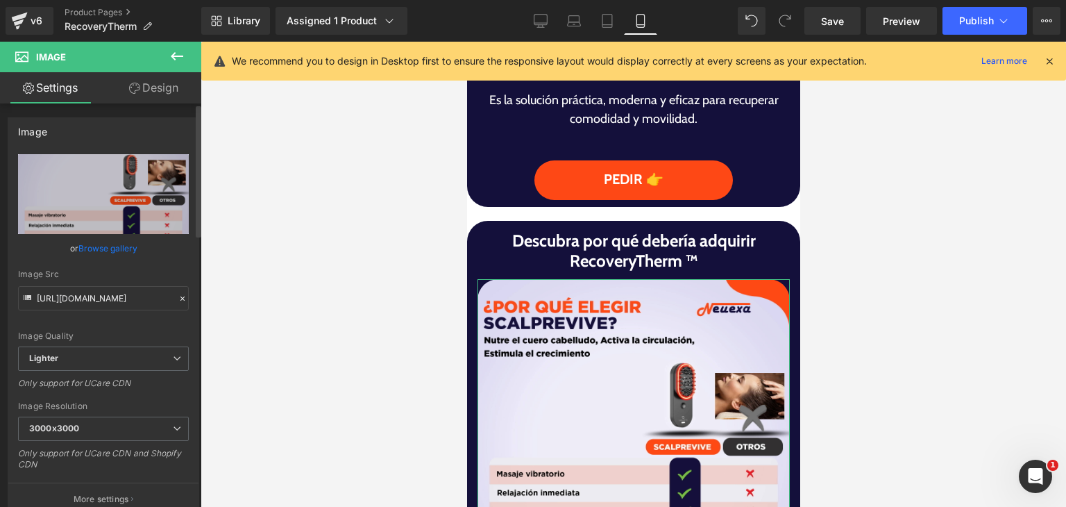
click at [99, 256] on link "Browse gallery" at bounding box center [107, 248] width 59 height 24
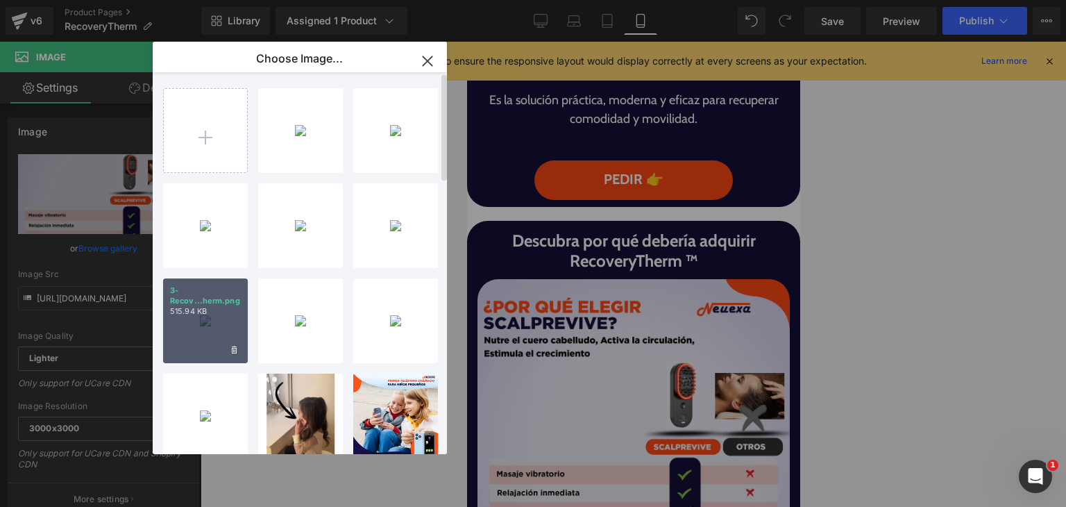
click at [205, 296] on p "3-Recov...herm.png" at bounding box center [205, 295] width 71 height 21
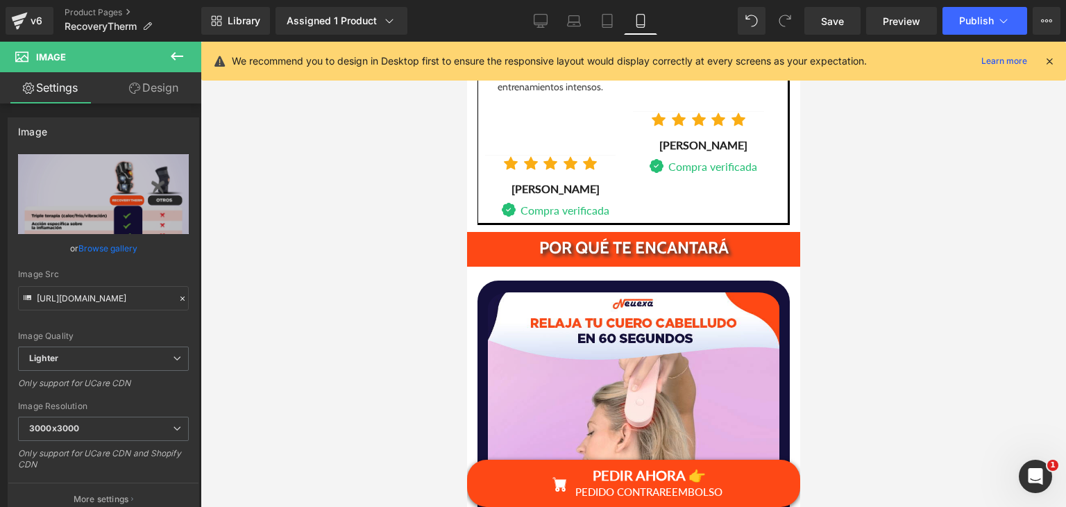
scroll to position [3054, 0]
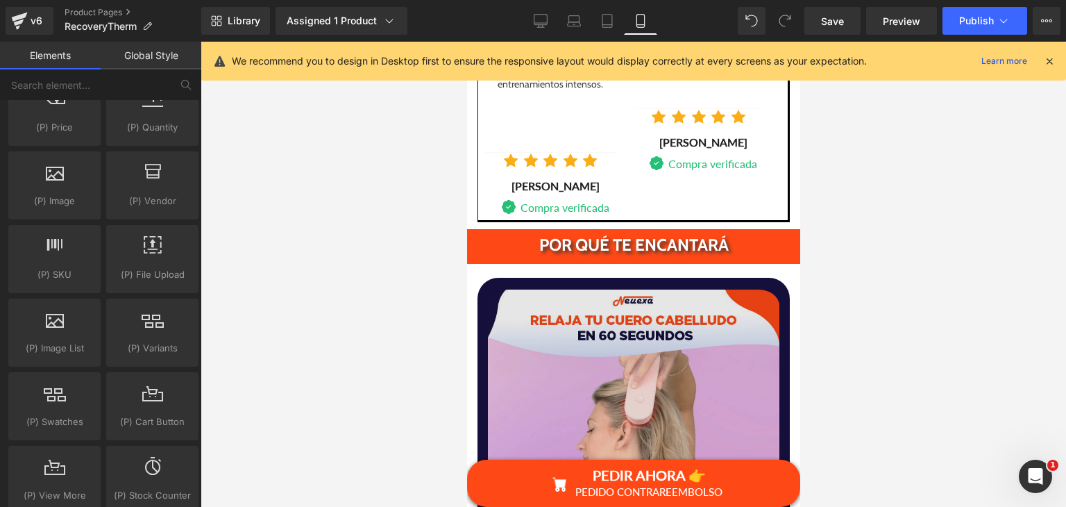
click at [588, 292] on img at bounding box center [633, 435] width 292 height 301
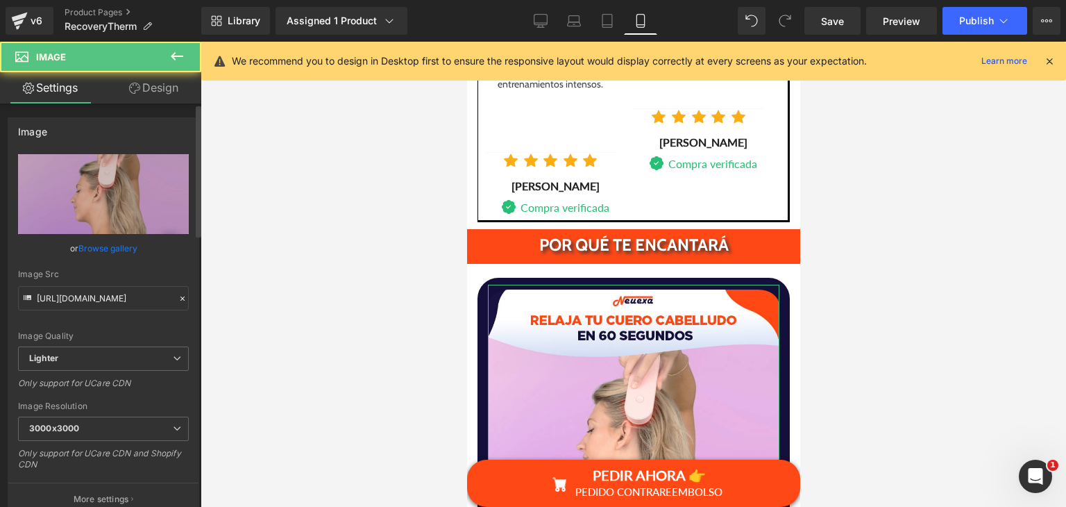
click at [84, 266] on div "Image Quality Lighter Lightest Lighter Lighter Lightest Only support for UCare …" at bounding box center [103, 250] width 171 height 192
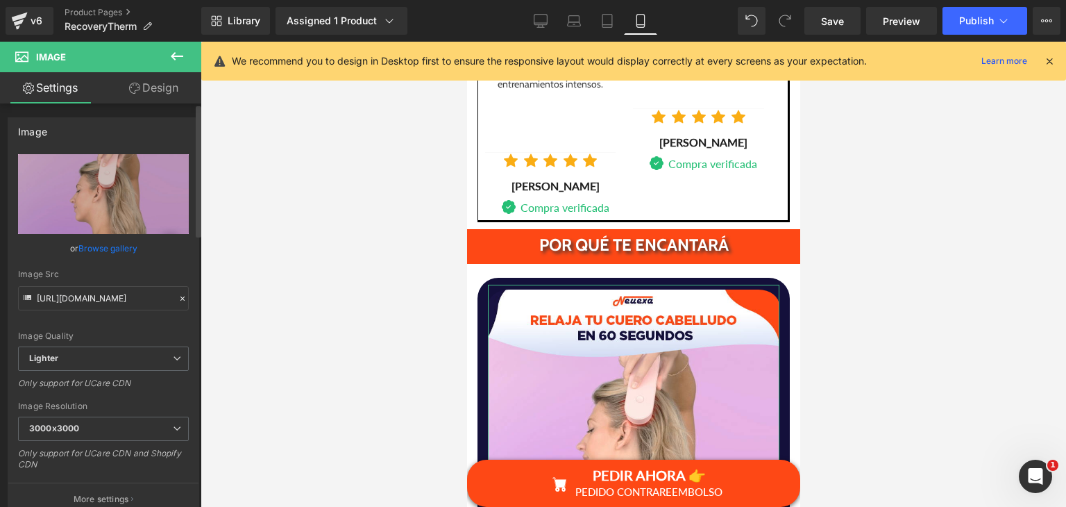
click at [85, 255] on link "Browse gallery" at bounding box center [107, 248] width 59 height 24
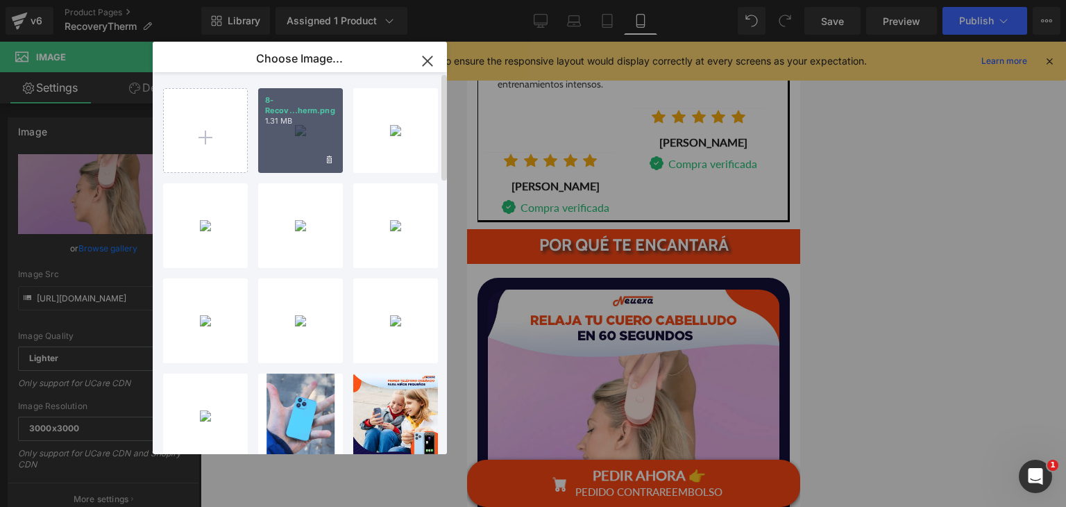
click at [303, 107] on p "8-Recov...herm.png" at bounding box center [300, 105] width 71 height 21
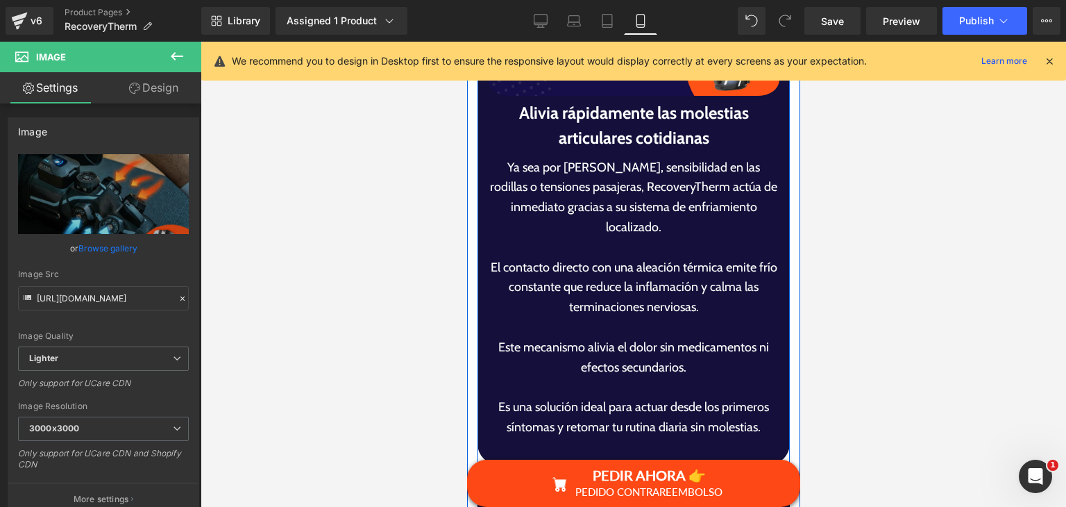
scroll to position [3748, 0]
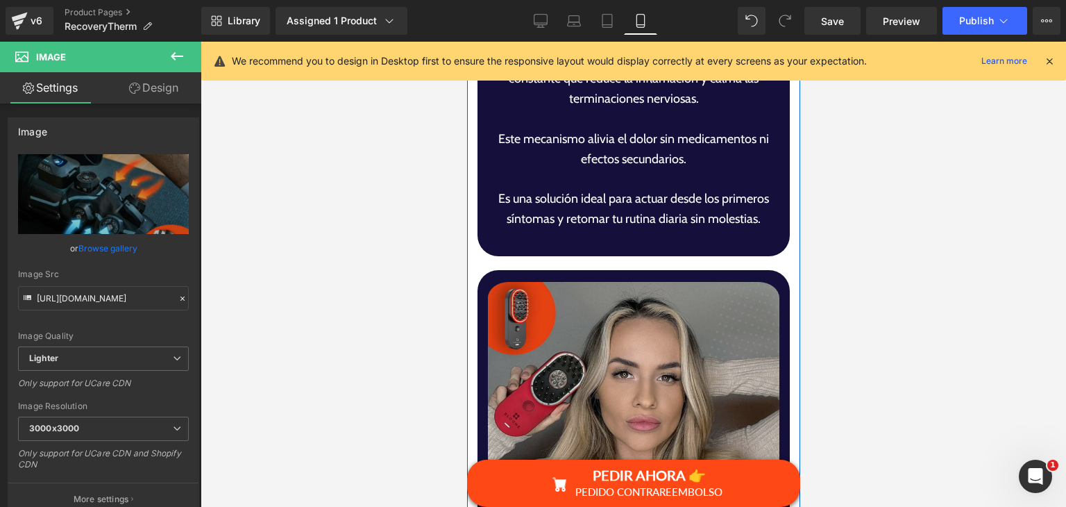
click at [665, 277] on img at bounding box center [633, 427] width 292 height 301
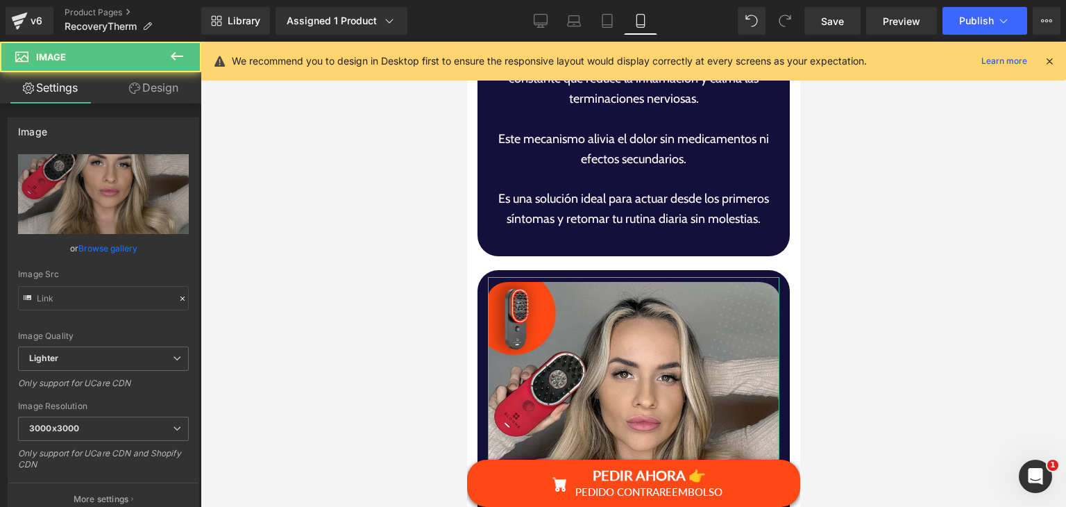
click at [108, 253] on link "Browse gallery" at bounding box center [107, 248] width 59 height 24
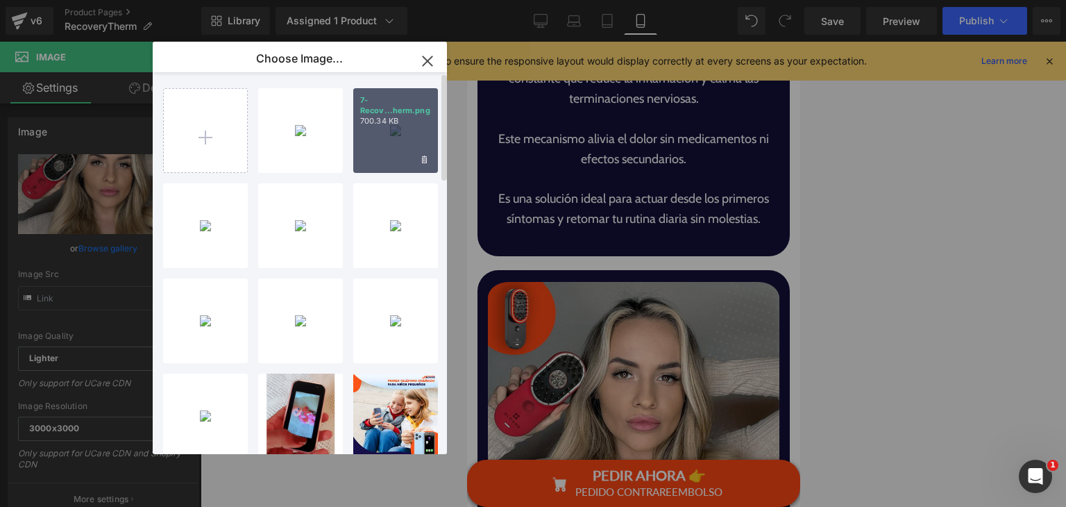
click at [366, 126] on div "7-Recov...herm.png 700.34 KB" at bounding box center [395, 130] width 85 height 85
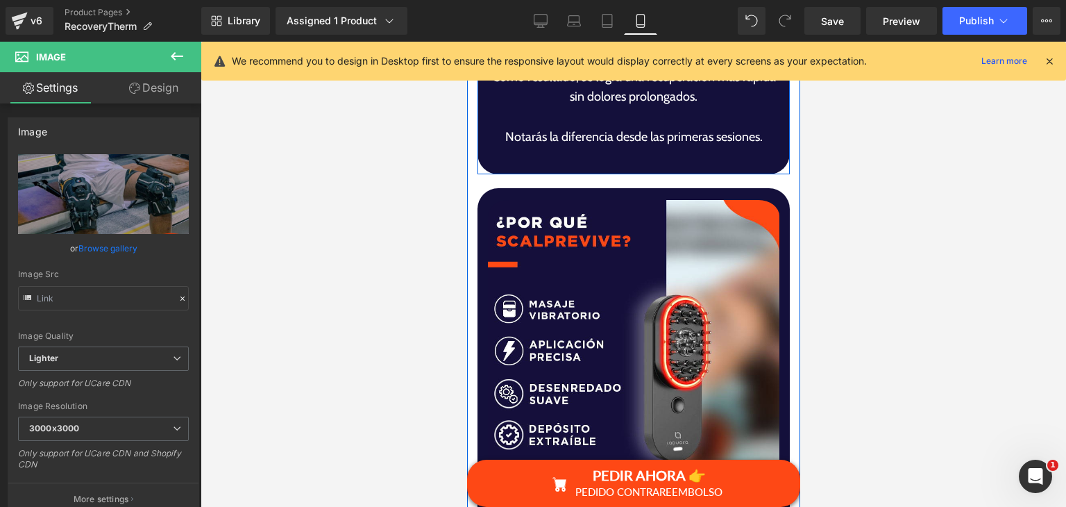
scroll to position [4720, 0]
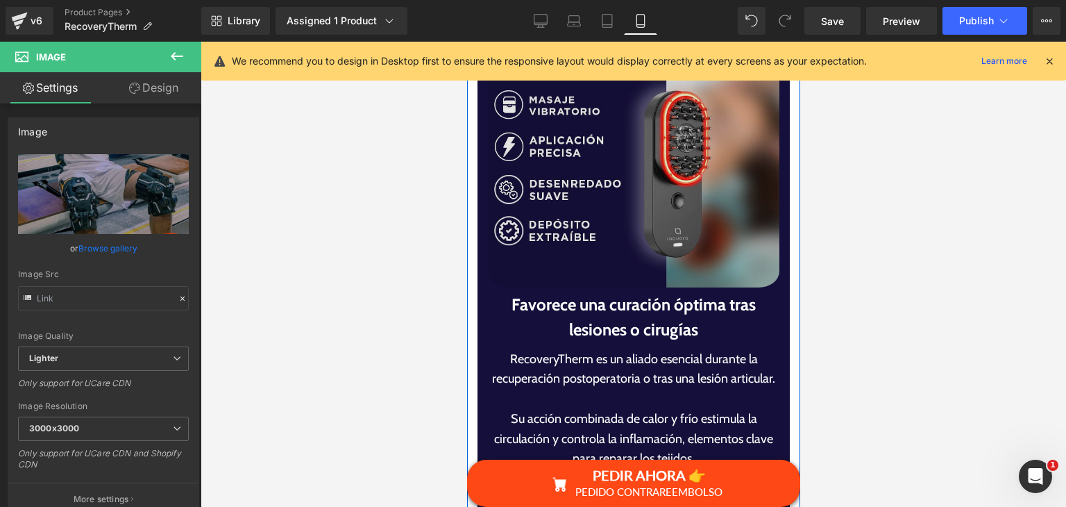
click at [592, 167] on img at bounding box center [633, 141] width 292 height 301
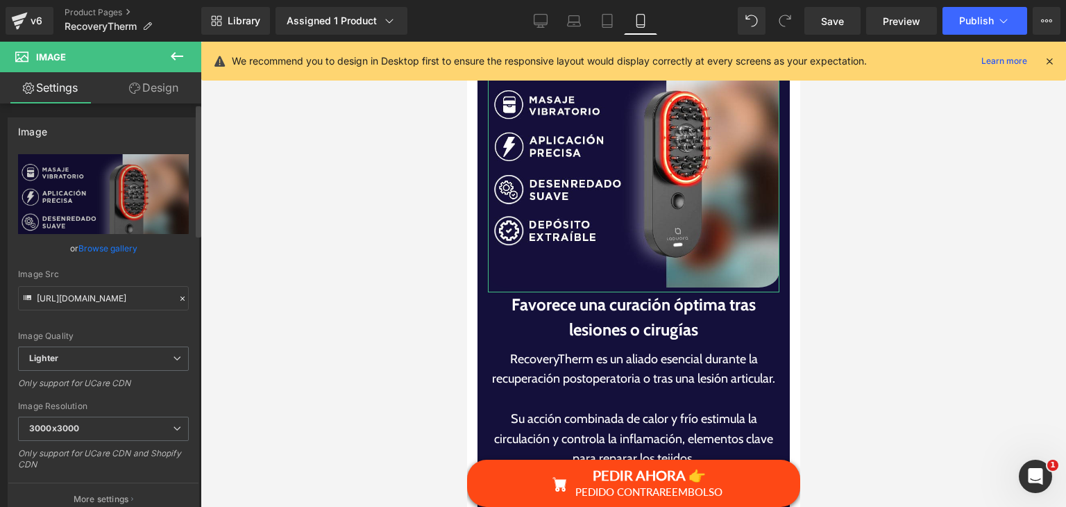
click at [116, 250] on link "Browse gallery" at bounding box center [107, 248] width 59 height 24
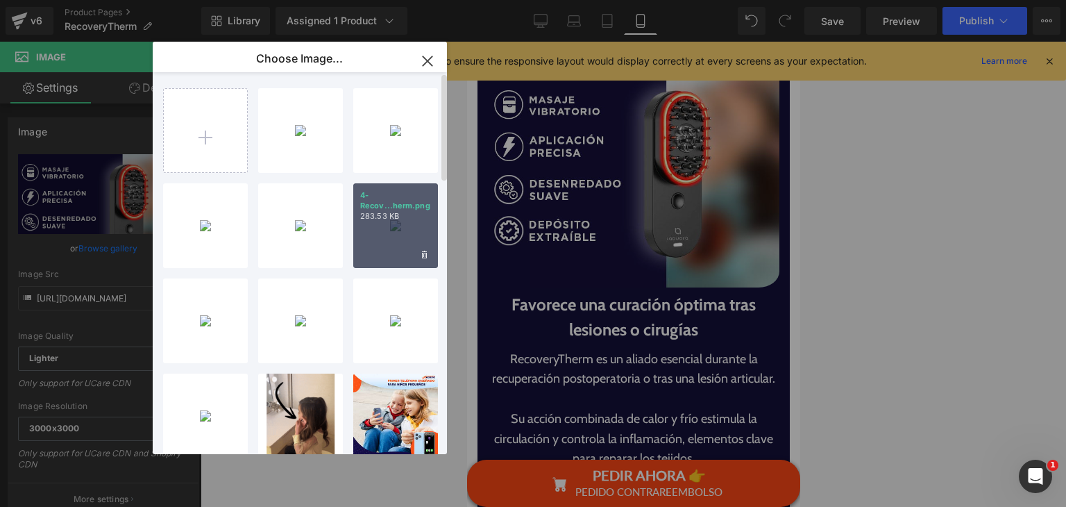
click at [373, 233] on div "4-Recov...herm.png 283.53 KB" at bounding box center [395, 225] width 85 height 85
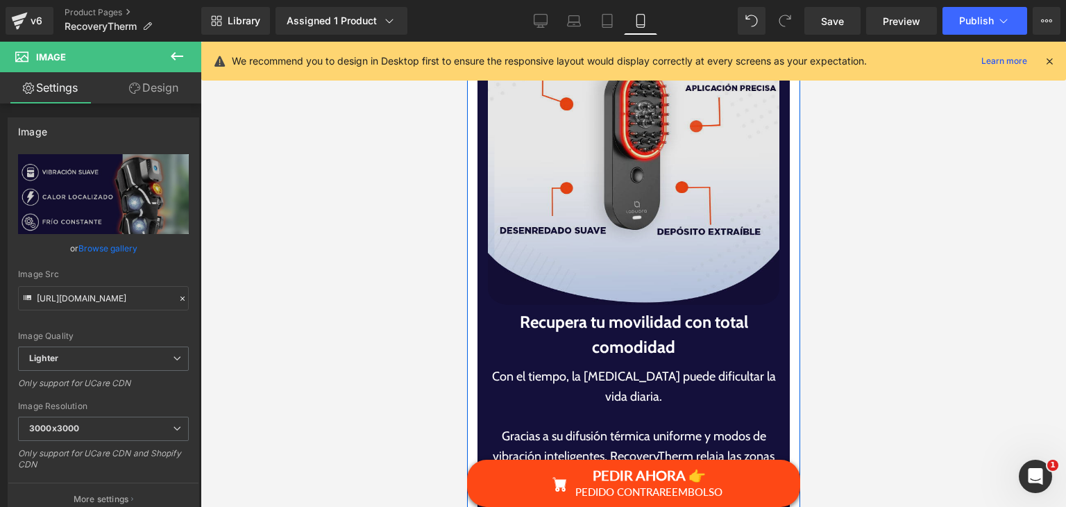
scroll to position [5414, 0]
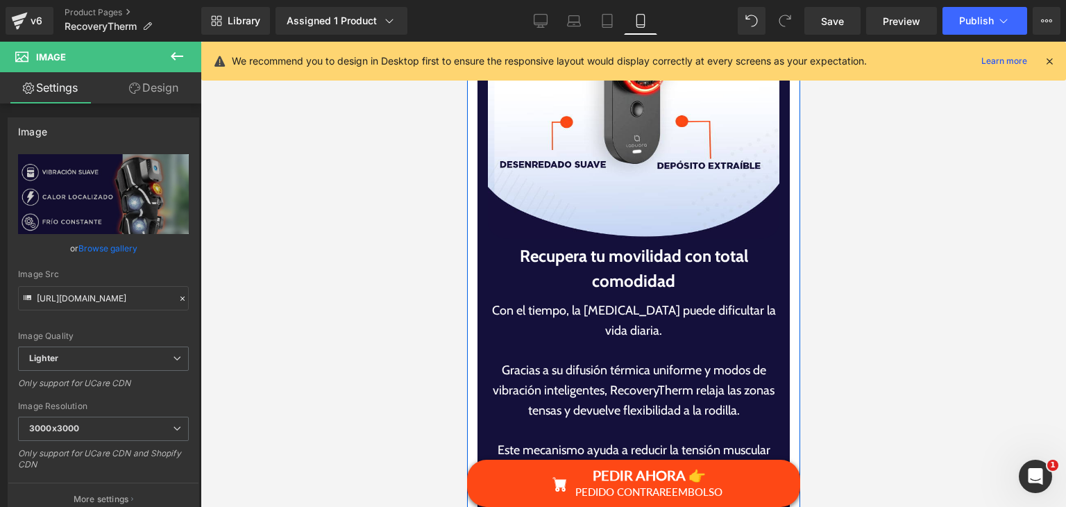
click at [580, 220] on div "Image" at bounding box center [633, 92] width 292 height 301
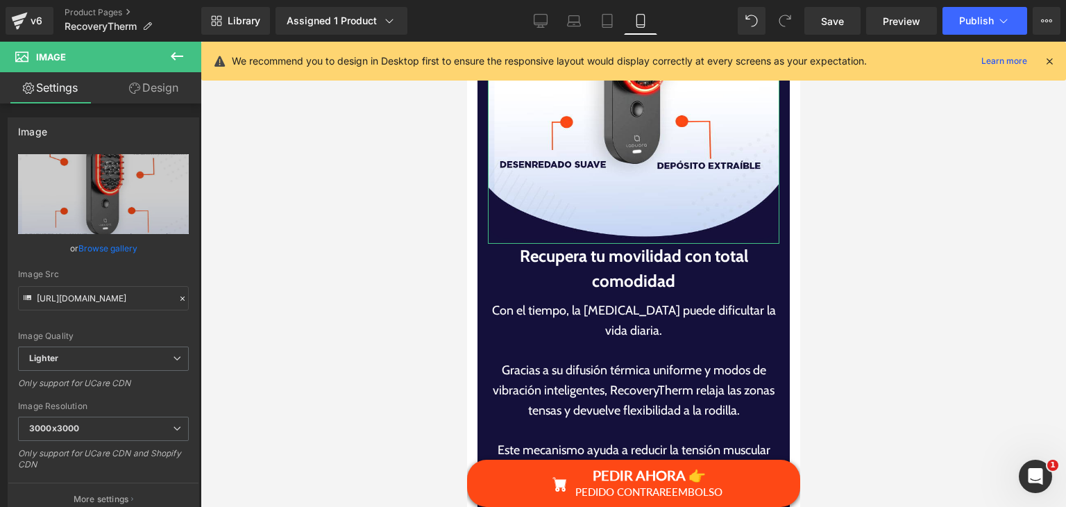
drag, startPoint x: 121, startPoint y: 250, endPoint x: 153, endPoint y: 249, distance: 31.9
click at [121, 251] on link "Browse gallery" at bounding box center [107, 248] width 59 height 24
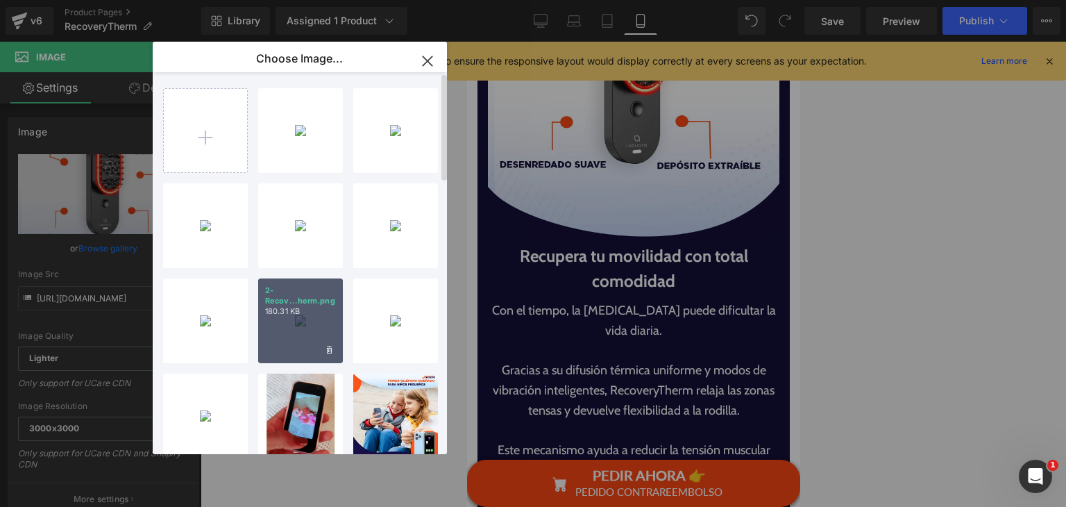
click at [297, 306] on p "180.31 KB" at bounding box center [300, 311] width 71 height 10
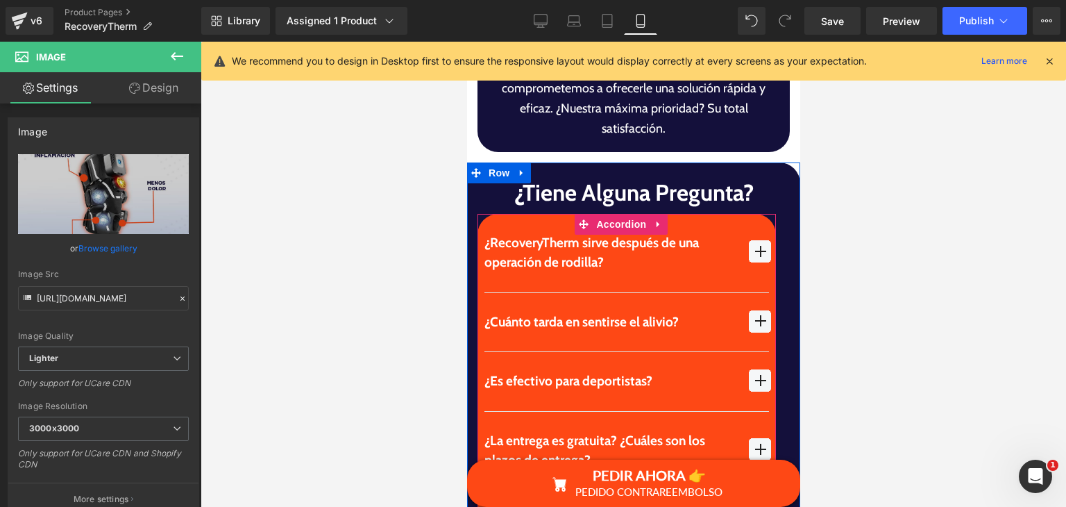
scroll to position [6177, 0]
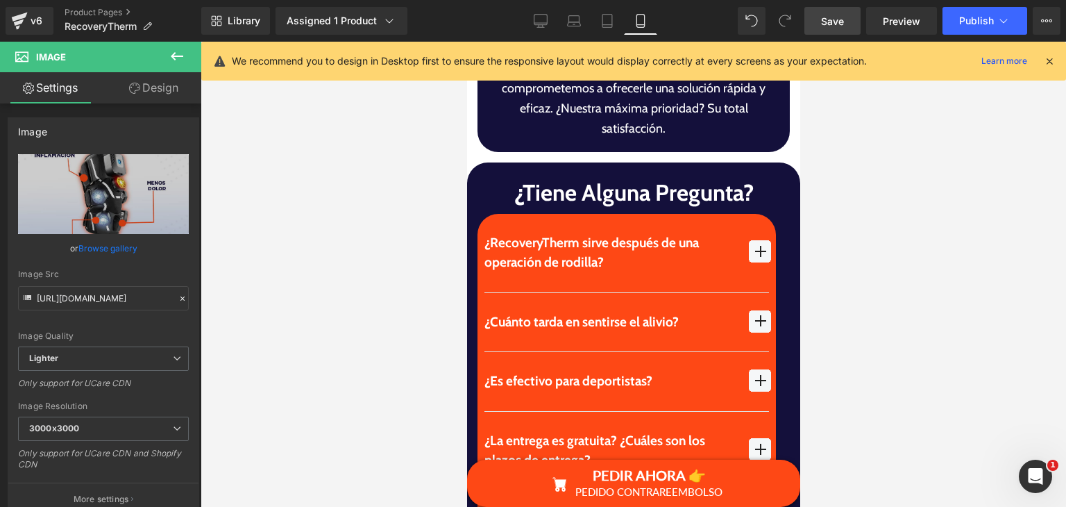
click at [843, 25] on span "Save" at bounding box center [832, 21] width 23 height 15
click at [963, 32] on button "Publish" at bounding box center [985, 21] width 85 height 28
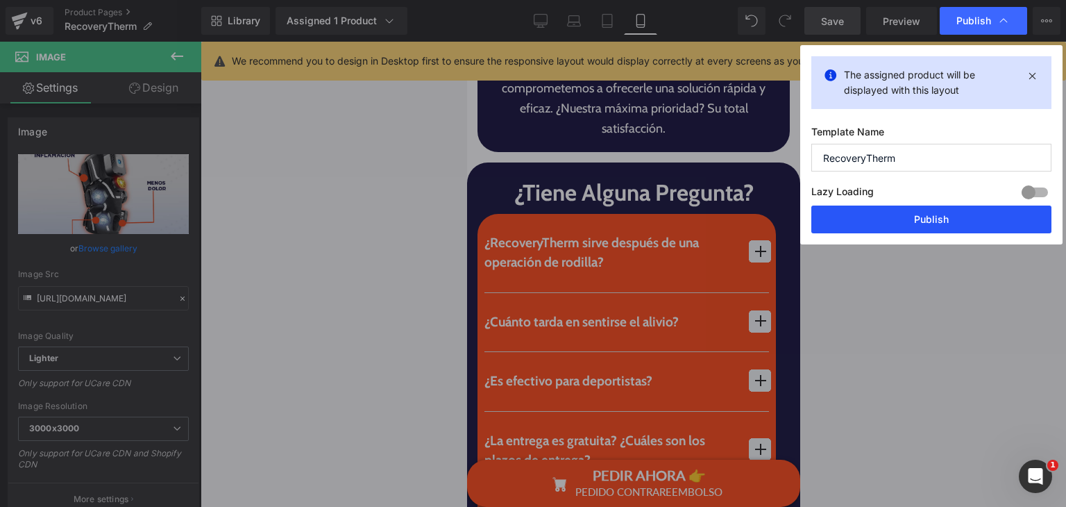
click at [1002, 216] on button "Publish" at bounding box center [931, 219] width 240 height 28
